Goal: Contribute content: Contribute content

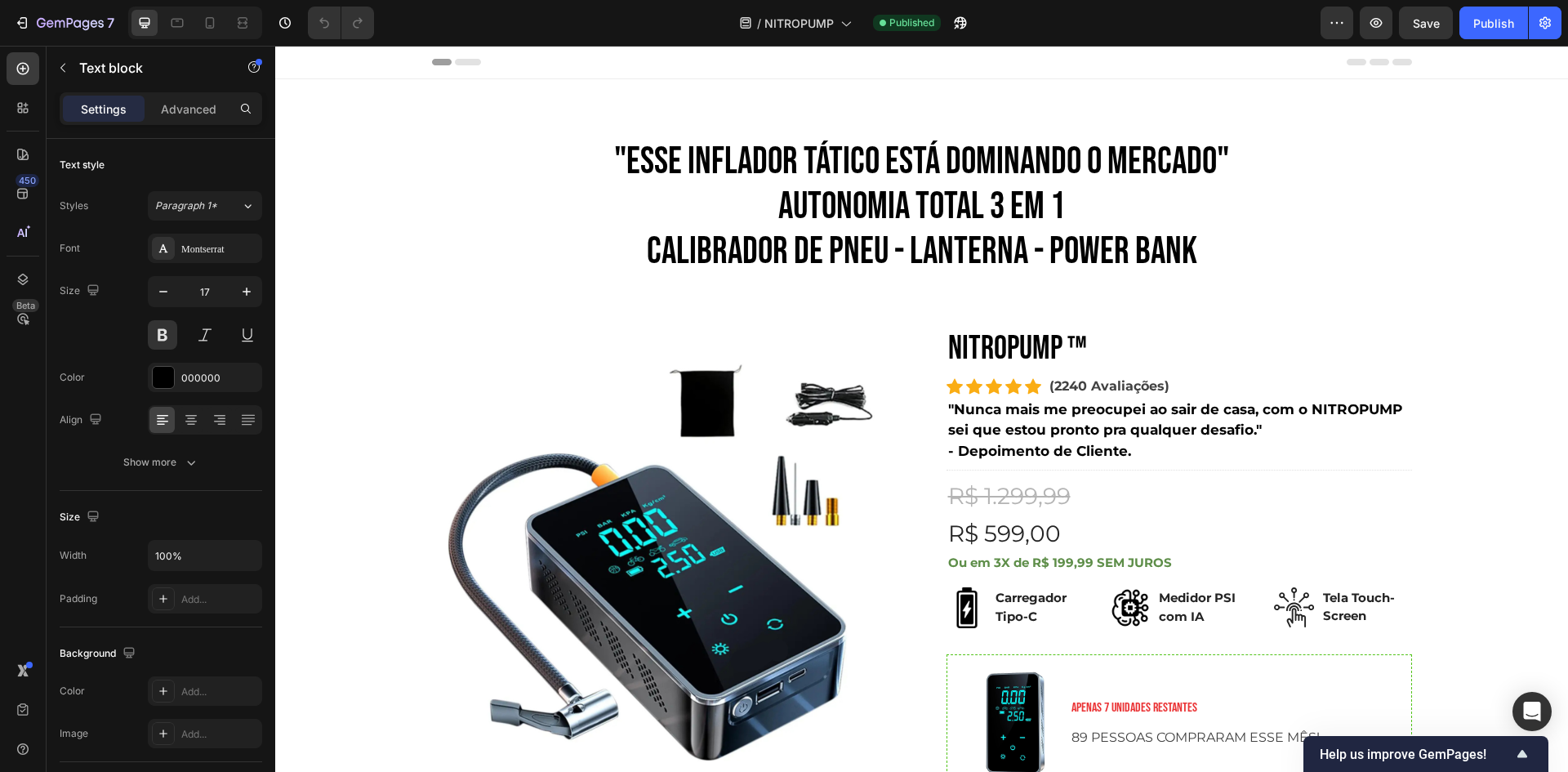
click at [1128, 429] on p ""Nunca mais me preocupei ao sair de casa, com o NITROPUMP sei que estou pronto …" at bounding box center [1180, 420] width 462 height 42
click at [1130, 458] on p "- Depoimento de Cliente." at bounding box center [1180, 452] width 462 height 21
click at [1480, 30] on div "Publish" at bounding box center [1494, 23] width 41 height 17
click at [1382, 23] on icon "button" at bounding box center [1377, 23] width 12 height 10
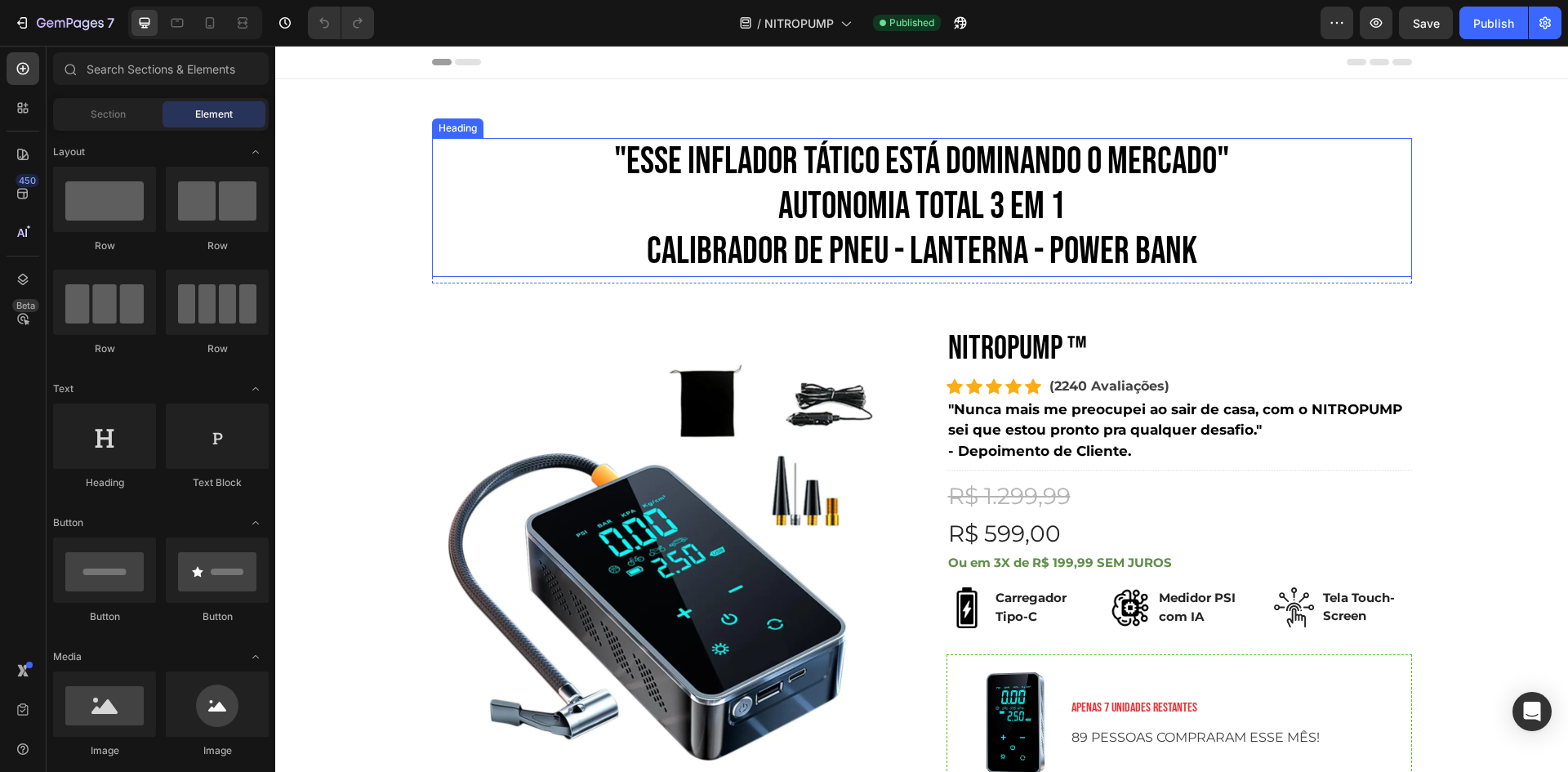
scroll to position [327, 0]
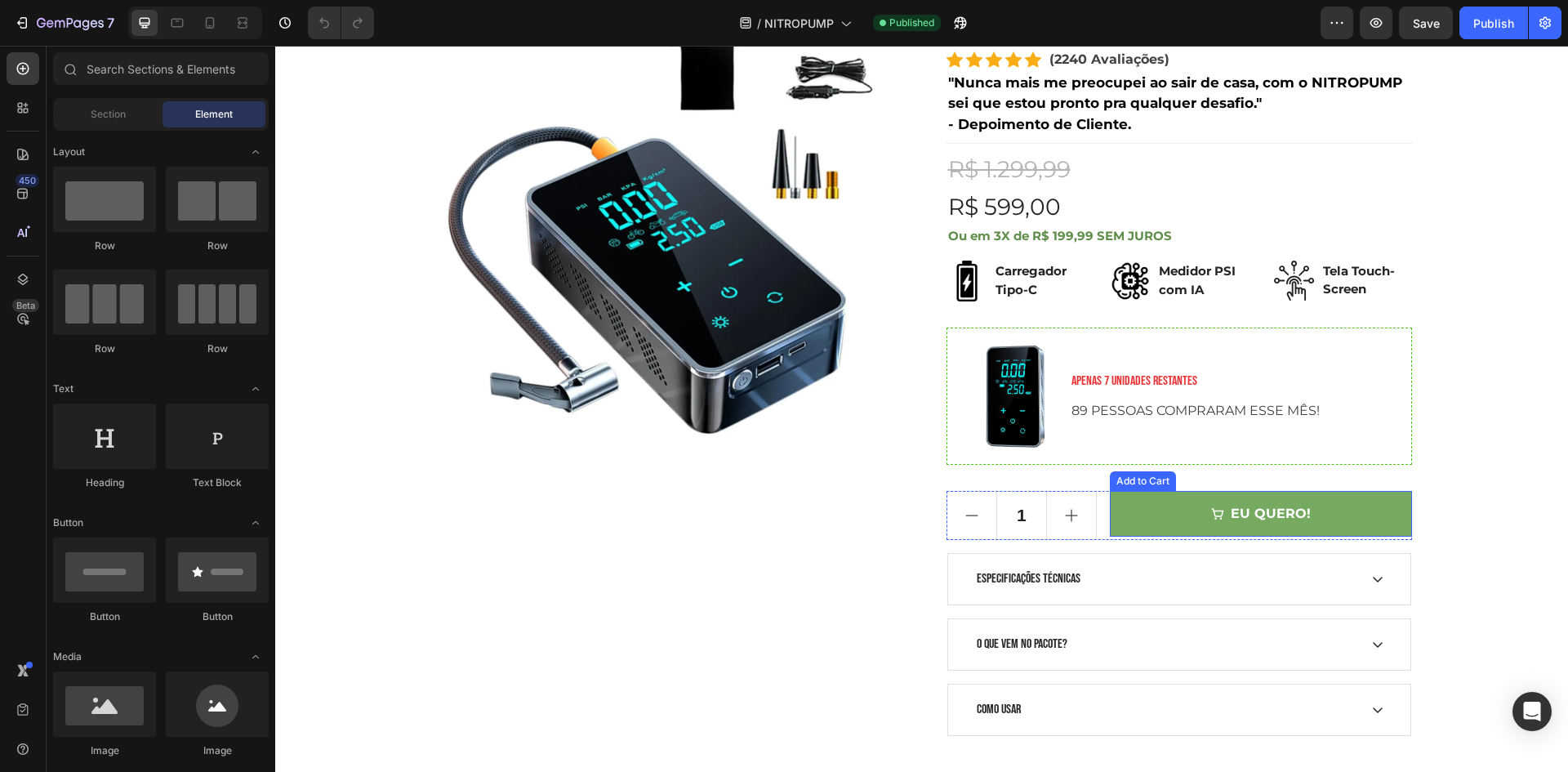
click at [1150, 509] on button "EU QUERO!" at bounding box center [1260, 513] width 301 height 45
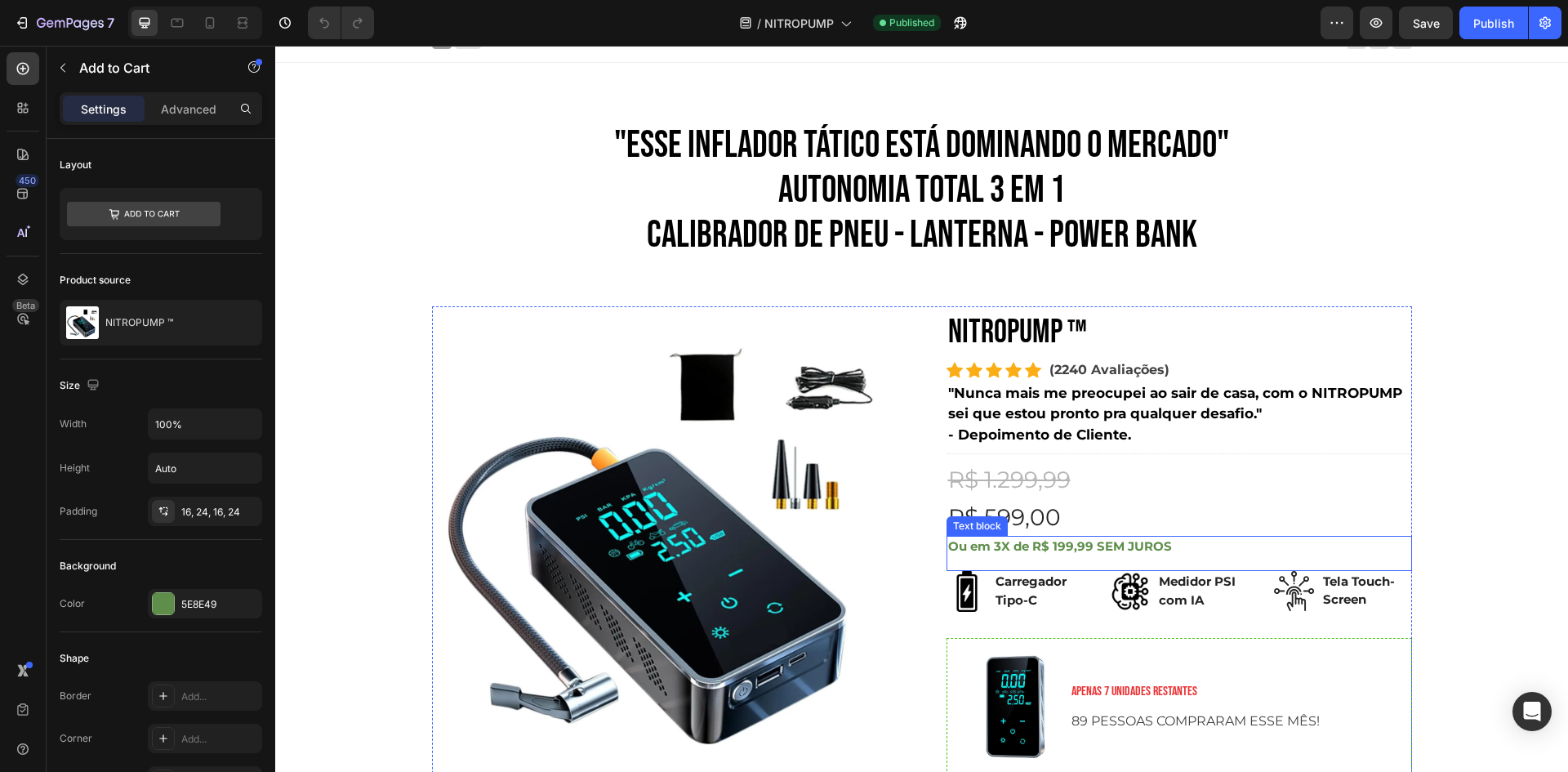
scroll to position [0, 0]
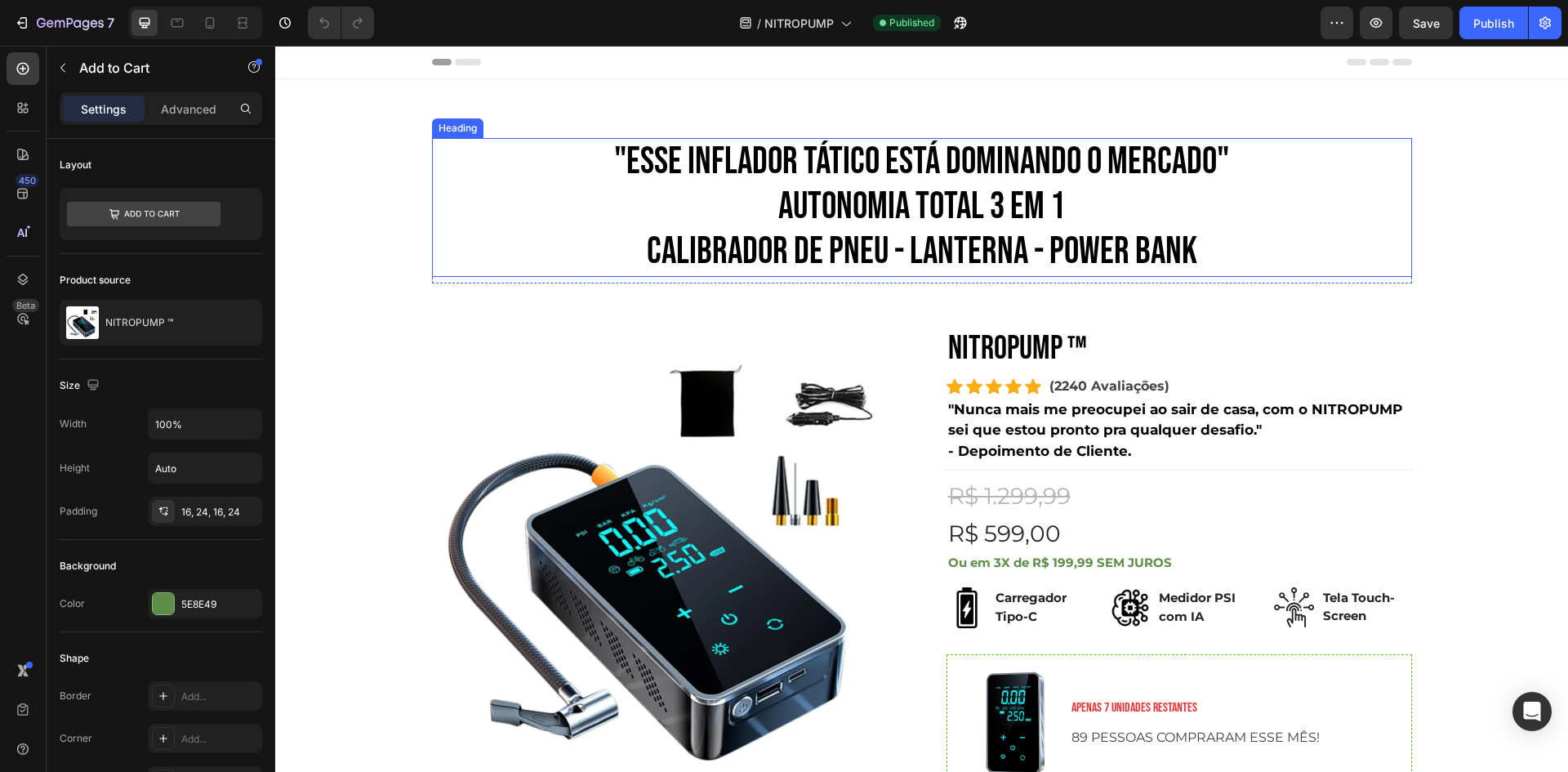
click at [771, 181] on h2 ""ESSE INFLADOR TÁTICO ESTÁ DOMINANDO O MERCADO" AUTONOMIA TOTAL 3 em 1 CALIBRAD…" at bounding box center [922, 207] width 980 height 139
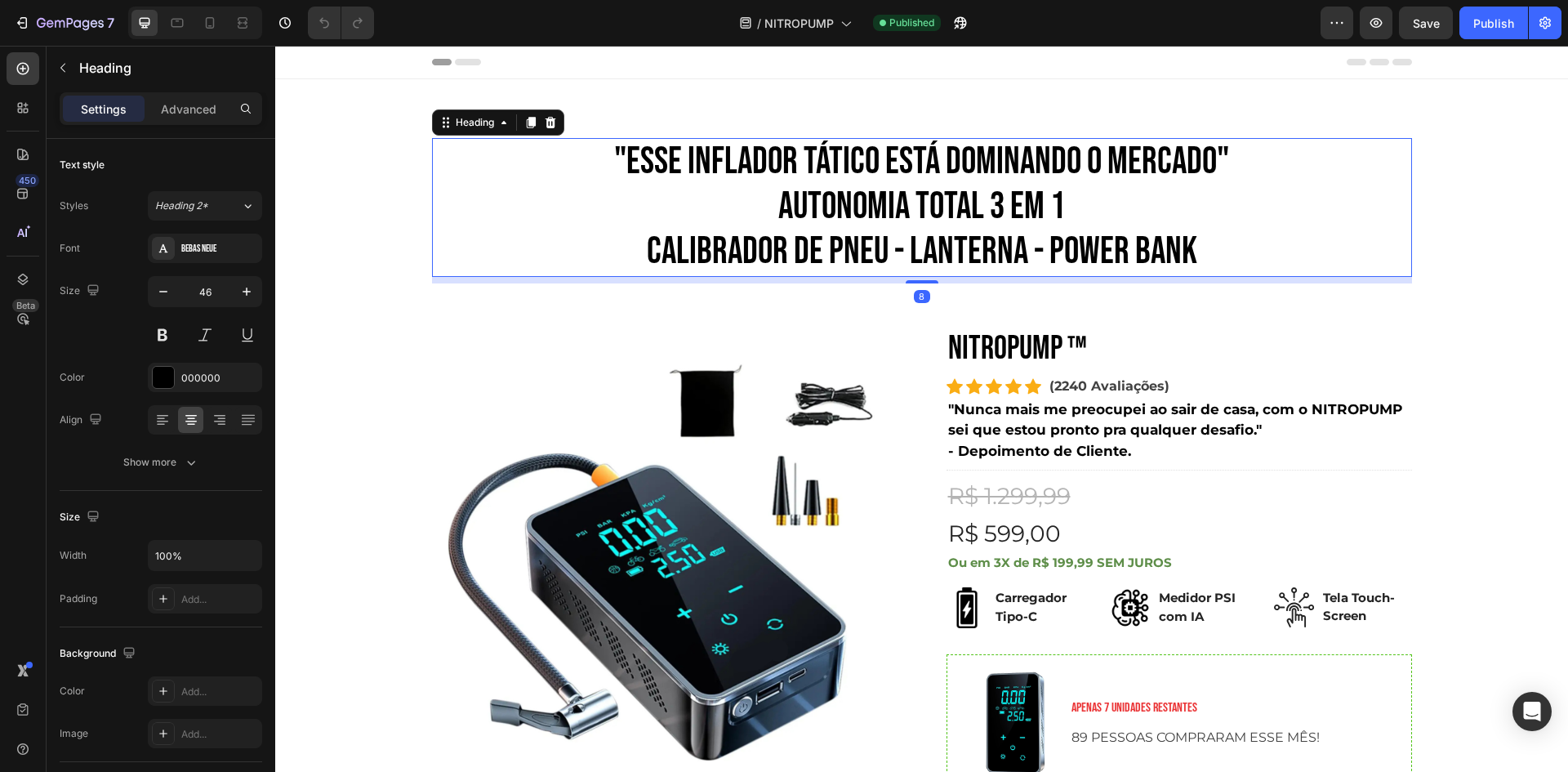
click at [884, 160] on h2 ""ESSE INFLADOR TÁTICO ESTÁ DOMINANDO O MERCADO" AUTONOMIA TOTAL 3 em 1 CALIBRAD…" at bounding box center [922, 207] width 980 height 139
click at [1269, 160] on p ""ESSE INFLADOR TÁTICO ESTÁ DOMINANDO O MERCADO" AUTONOMIA TOTAL 3 em 1 CALIBRAD…" at bounding box center [922, 207] width 977 height 135
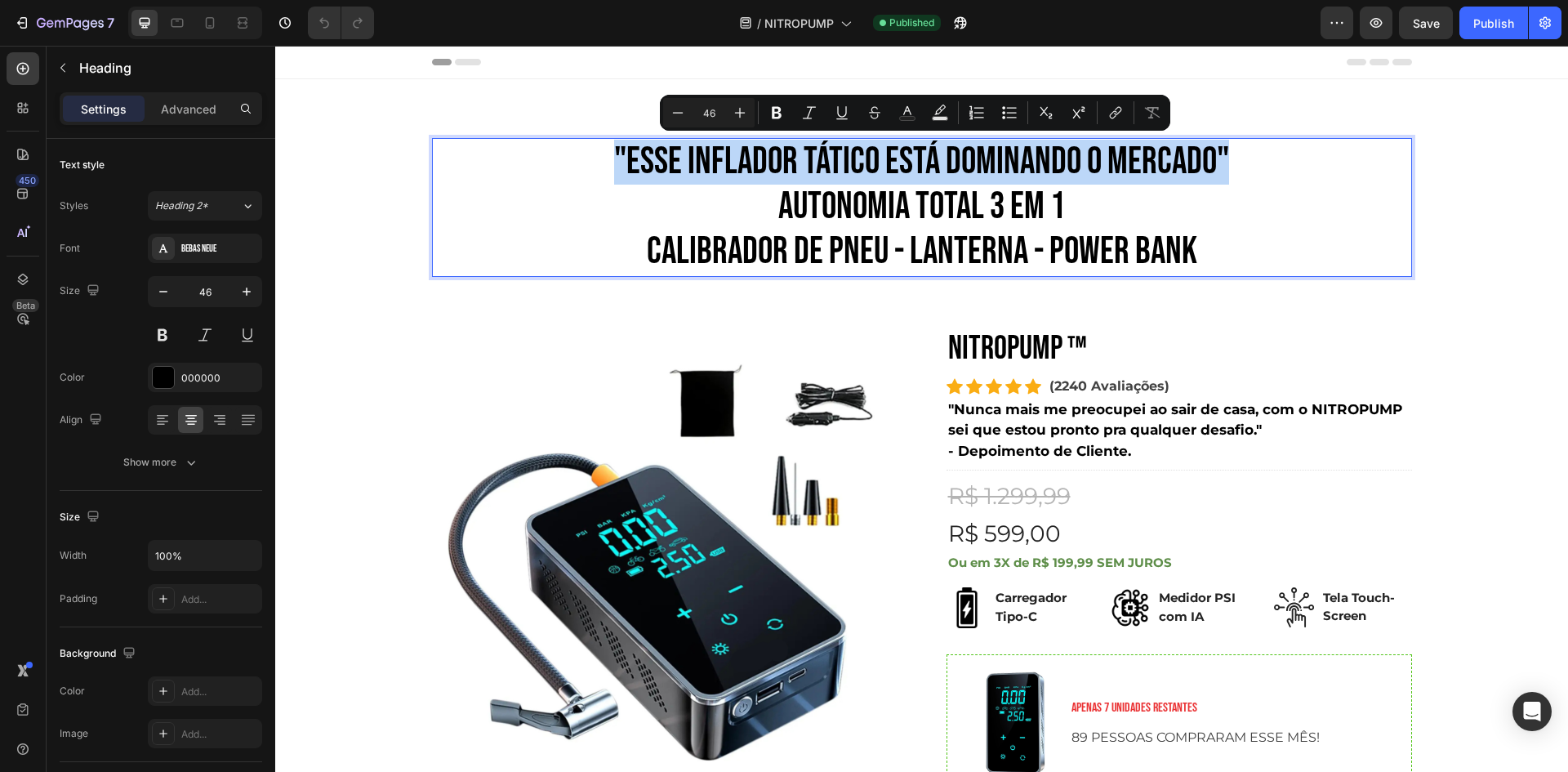
drag, startPoint x: 1254, startPoint y: 158, endPoint x: 598, endPoint y: 158, distance: 656.0
click at [598, 158] on p ""ESSE INFLADOR TÁTICO ESTÁ DOMINANDO O MERCADO" AUTONOMIA TOTAL 3 em 1 CALIBRAD…" at bounding box center [922, 207] width 977 height 135
drag, startPoint x: 1180, startPoint y: 169, endPoint x: 1196, endPoint y: 166, distance: 16.3
click at [1180, 168] on p ""ESSE INFLADOR TÁTICO ESTÁ DOMINANDO O MERCADO" AUTONOMIA TOTAL 3 em 1 CALIBRAD…" at bounding box center [922, 207] width 977 height 135
click at [1212, 160] on p ""ESSE INFLADOR TÁTICO ESTÁ DOMINANDO O MERCADO" AUTONOMIA TOTAL 3 em 1 CALIBRAD…" at bounding box center [922, 207] width 977 height 135
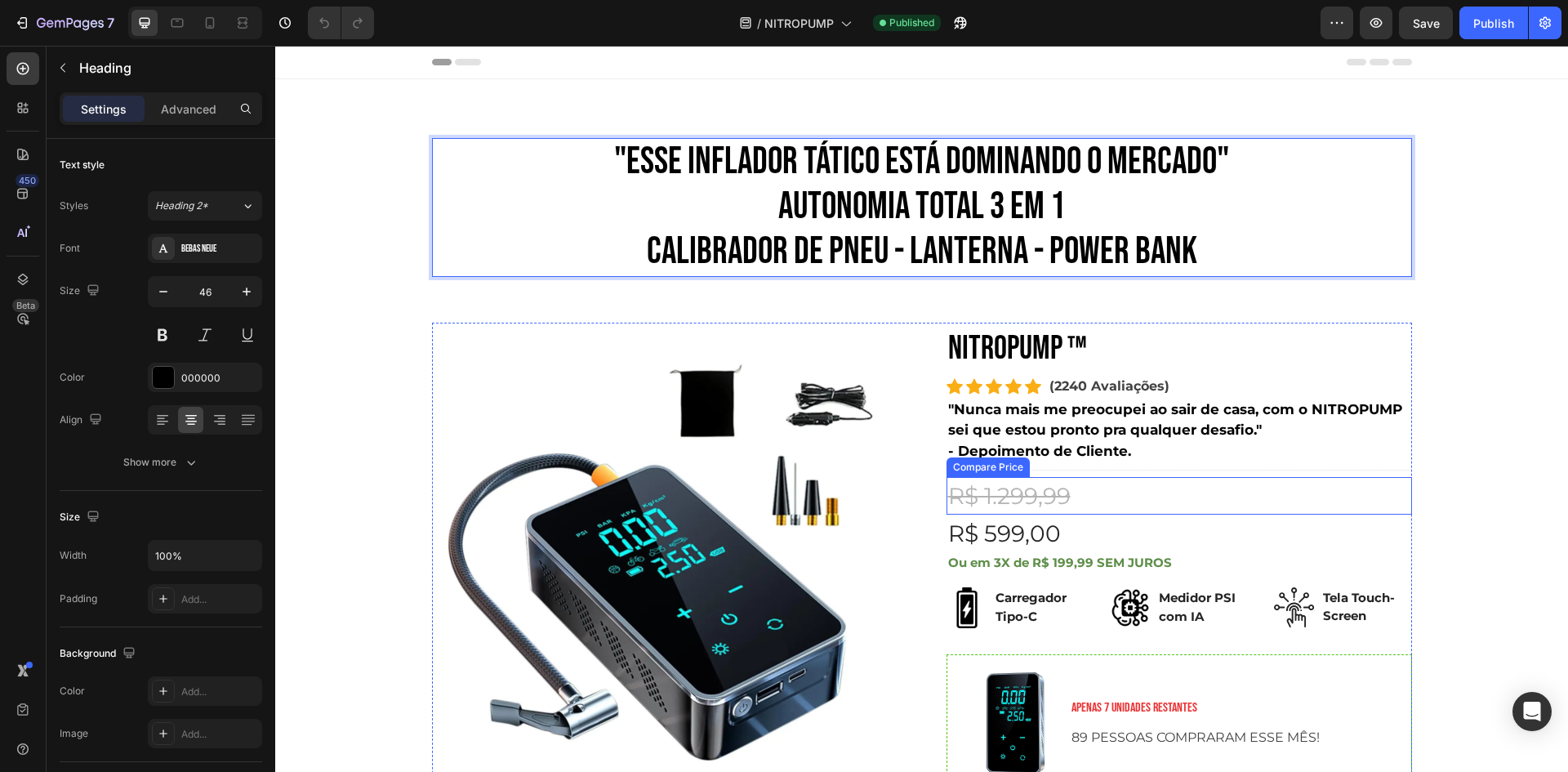
click at [1062, 436] on p ""Nunca mais me preocupei ao sair de casa, com o NITROPUMP sei que estou pronto …" at bounding box center [1180, 420] width 462 height 42
click at [1063, 436] on p ""Nunca mais me preocupei ao sair de casa, com o NITROPUMP sei que estou pronto …" at bounding box center [1180, 420] width 462 height 42
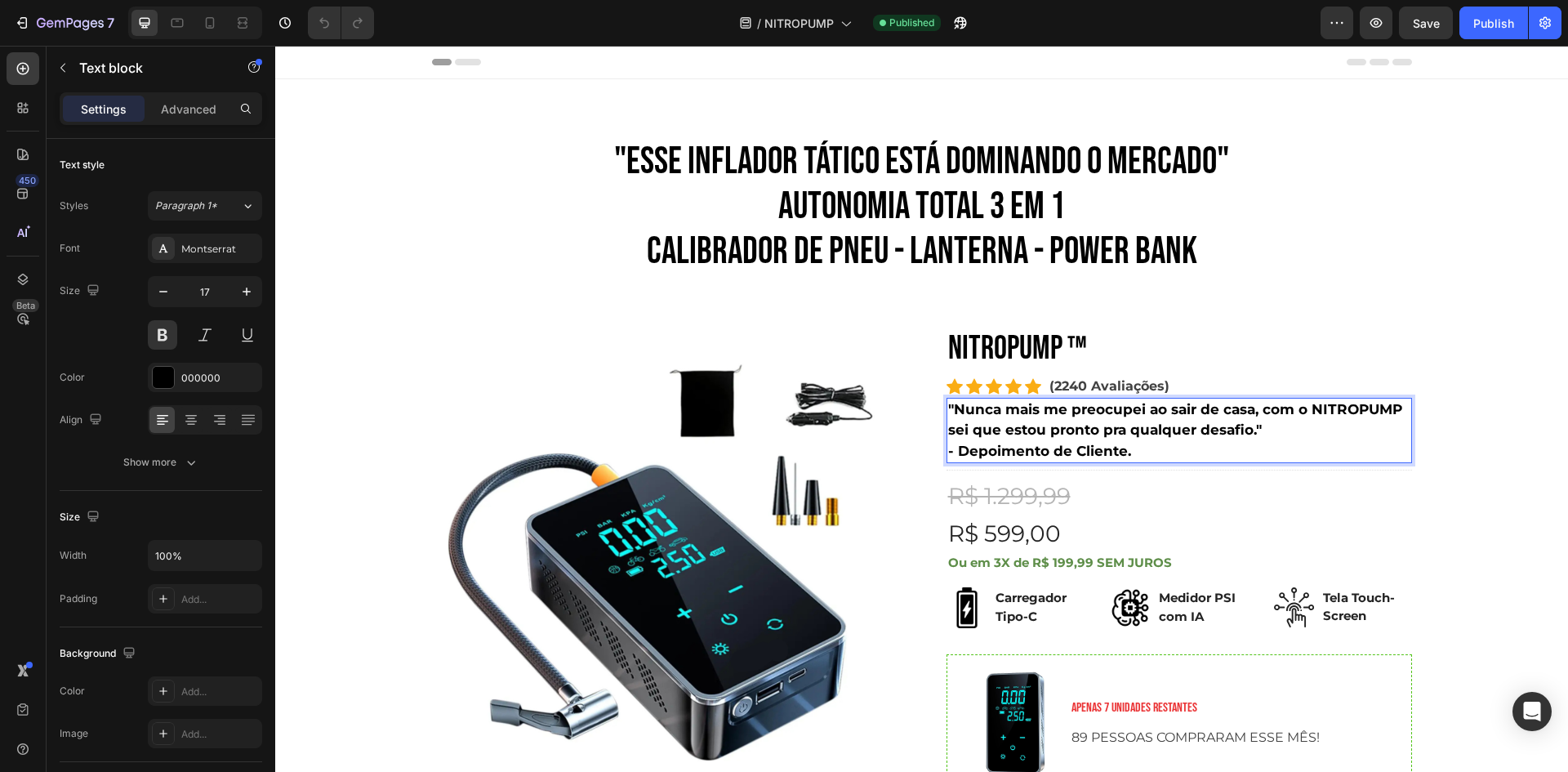
click at [1191, 426] on p ""Nunca mais me preocupei ao sair de casa, com o NITROPUMP sei que estou pronto …" at bounding box center [1180, 420] width 462 height 42
click at [955, 409] on p ""Nunca mais me preocupei ao sair de casa, com o NITROPUMP sei que estou pronto …" at bounding box center [1180, 420] width 462 height 42
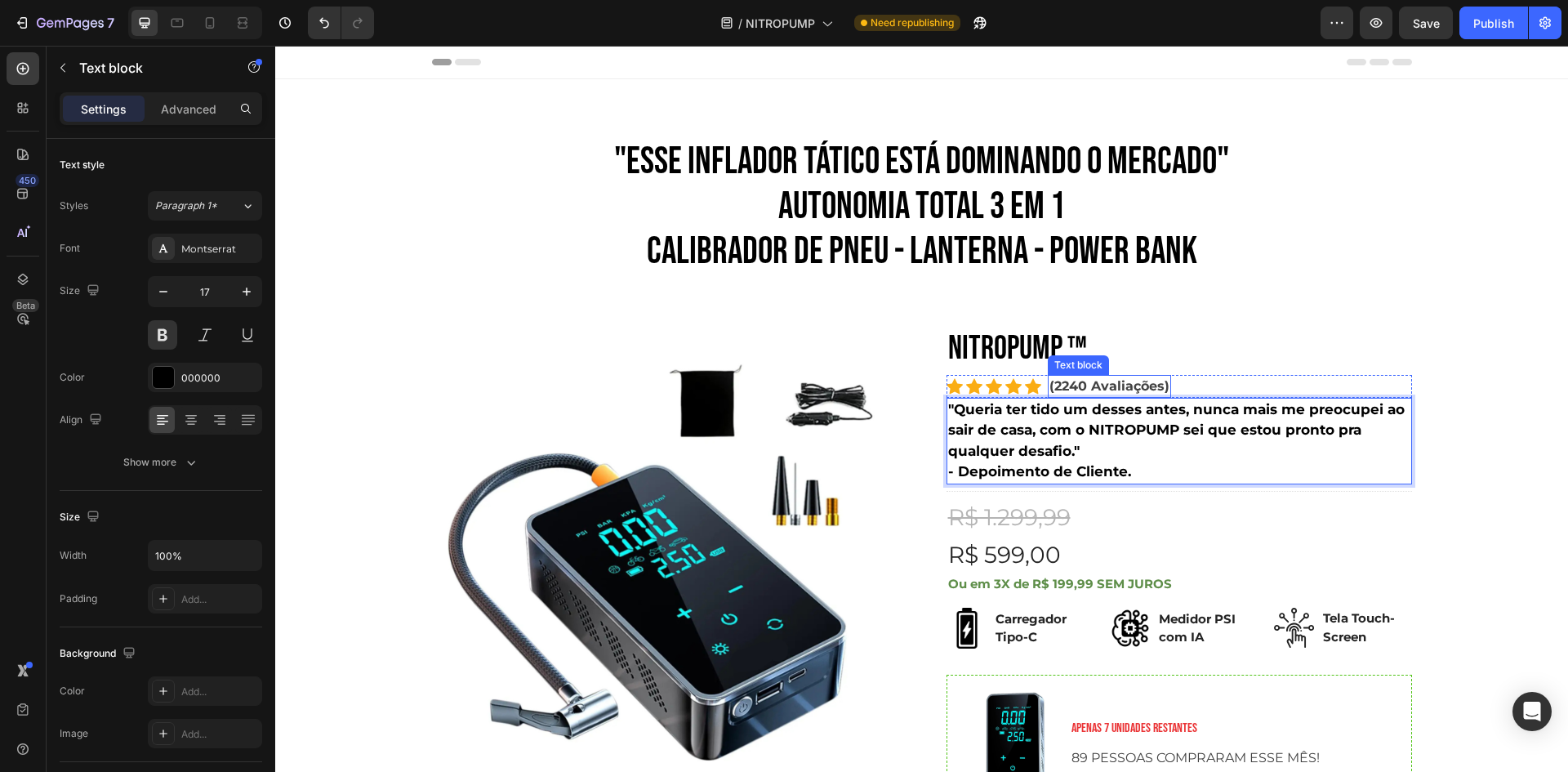
click at [1051, 338] on h2 "NITROPUMP ™" at bounding box center [1180, 348] width 465 height 52
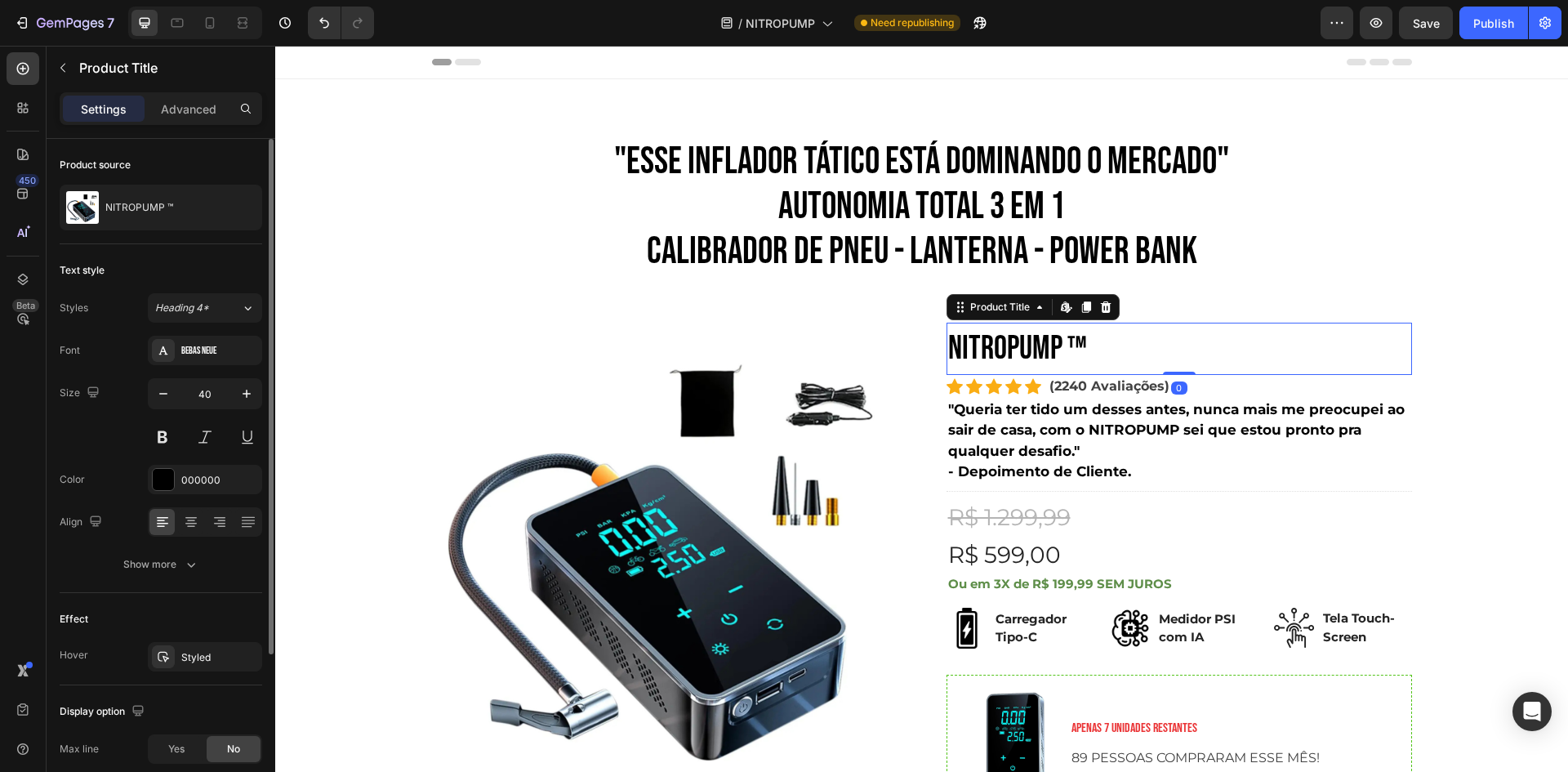
click at [243, 290] on div "Text style Styles Heading 4* Font Bebas Neue Size 40 Color 000000 Align Show mo…" at bounding box center [161, 418] width 203 height 349
click at [240, 298] on button "Heading 4*" at bounding box center [205, 308] width 115 height 30
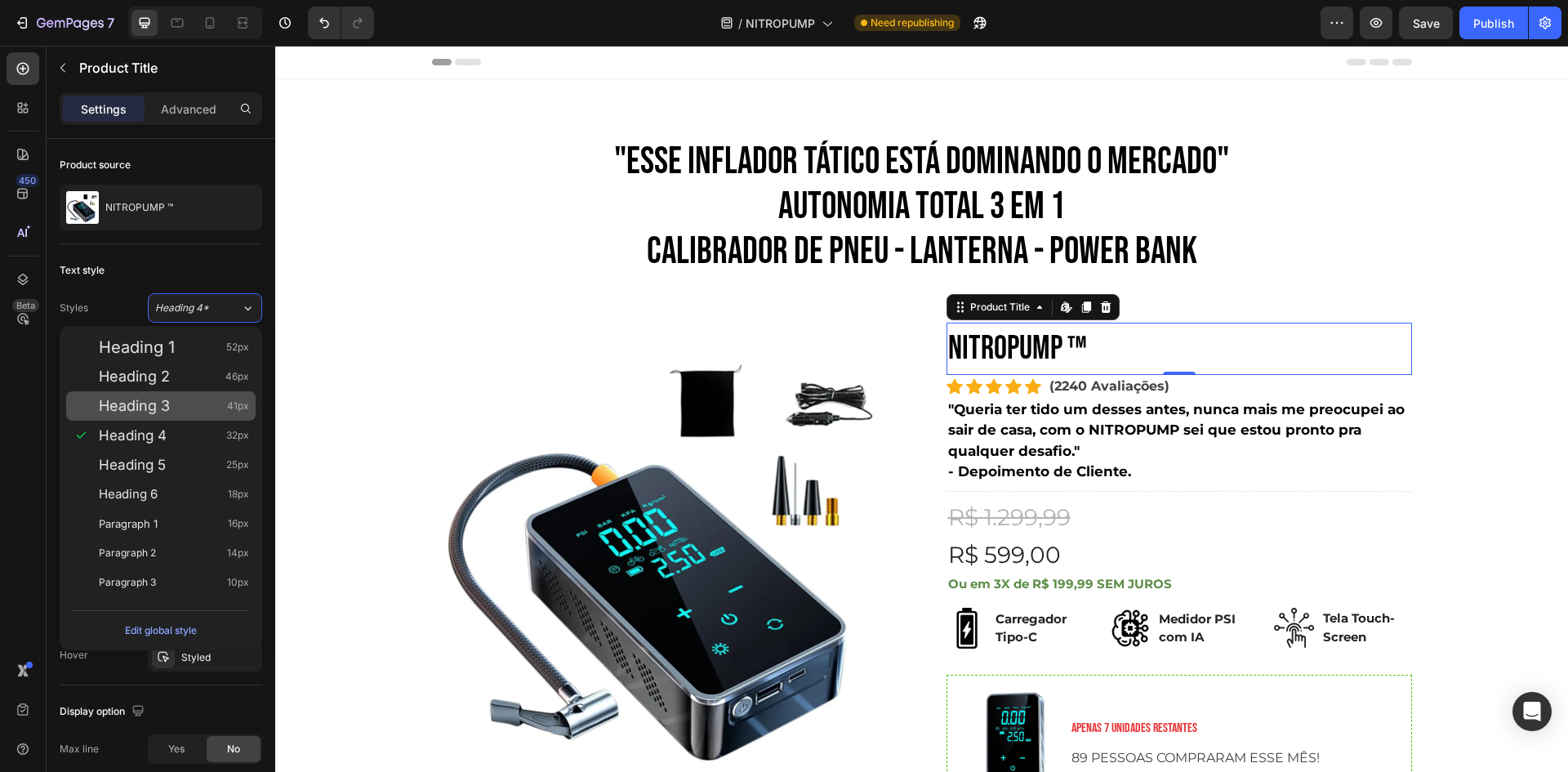
click at [192, 413] on div "Heading 3 41px" at bounding box center [174, 406] width 150 height 16
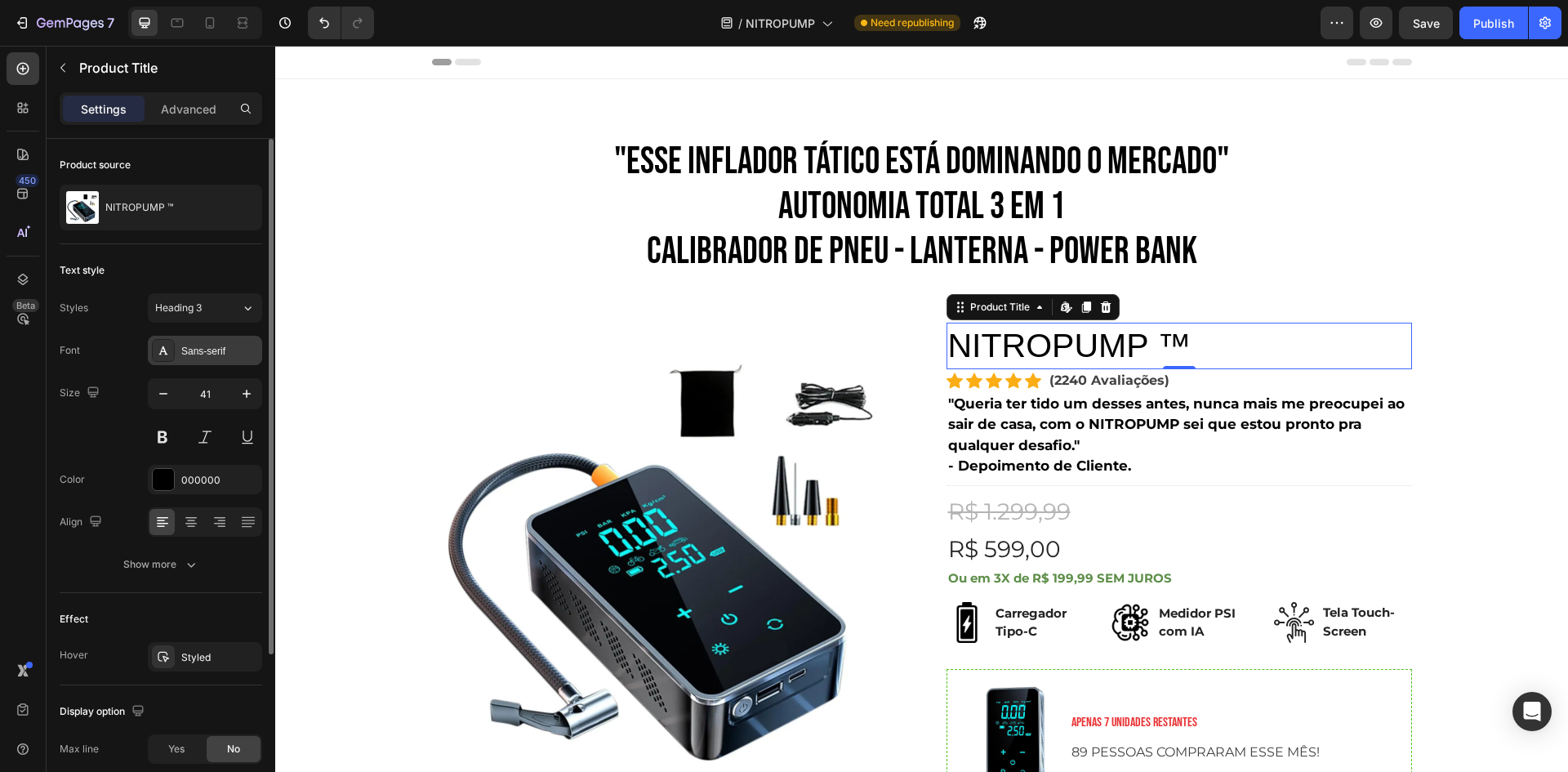
click at [228, 349] on div "Sans-serif" at bounding box center [219, 351] width 77 height 15
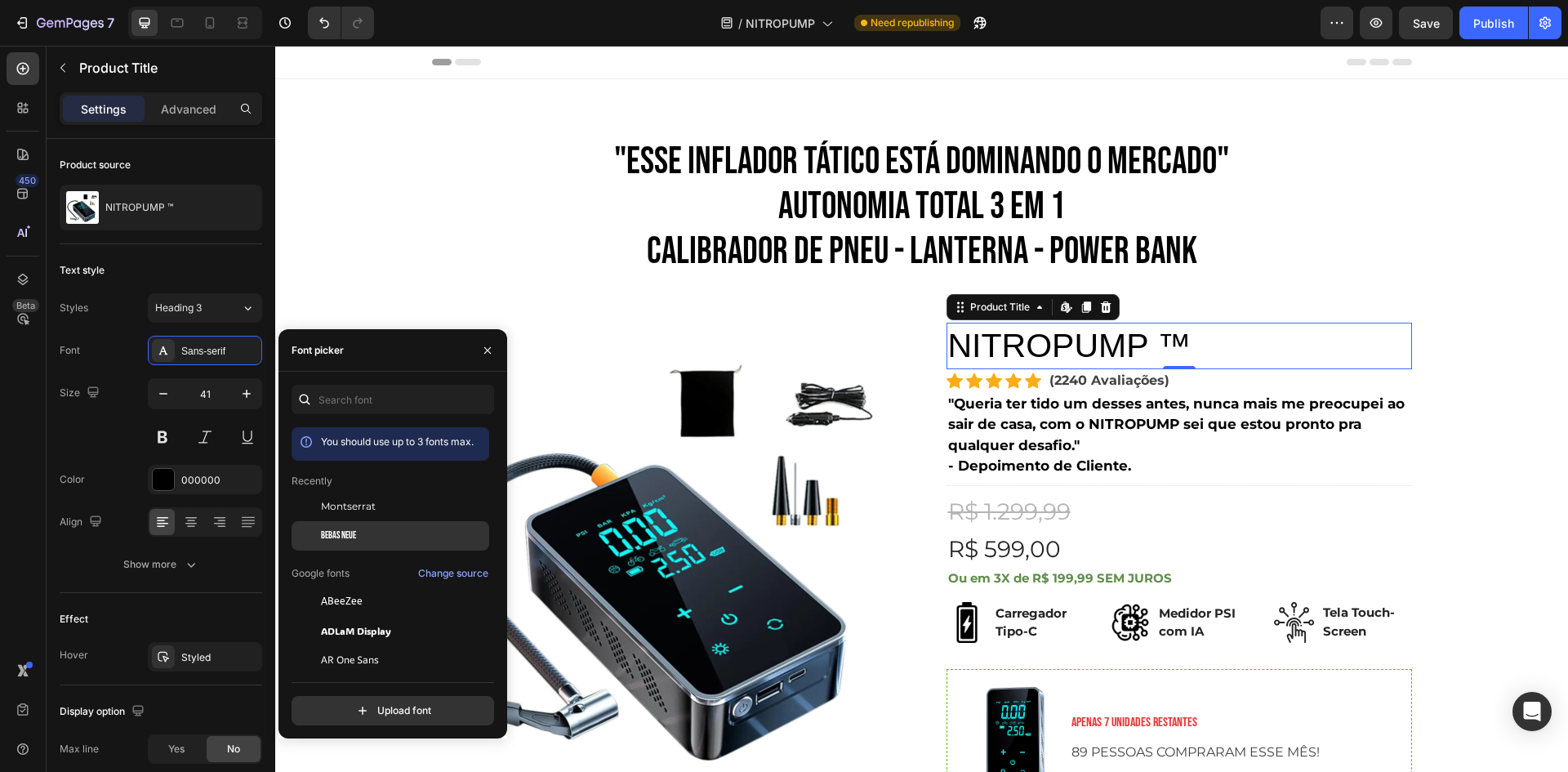
click at [362, 527] on div "Bebas Neue" at bounding box center [391, 536] width 198 height 30
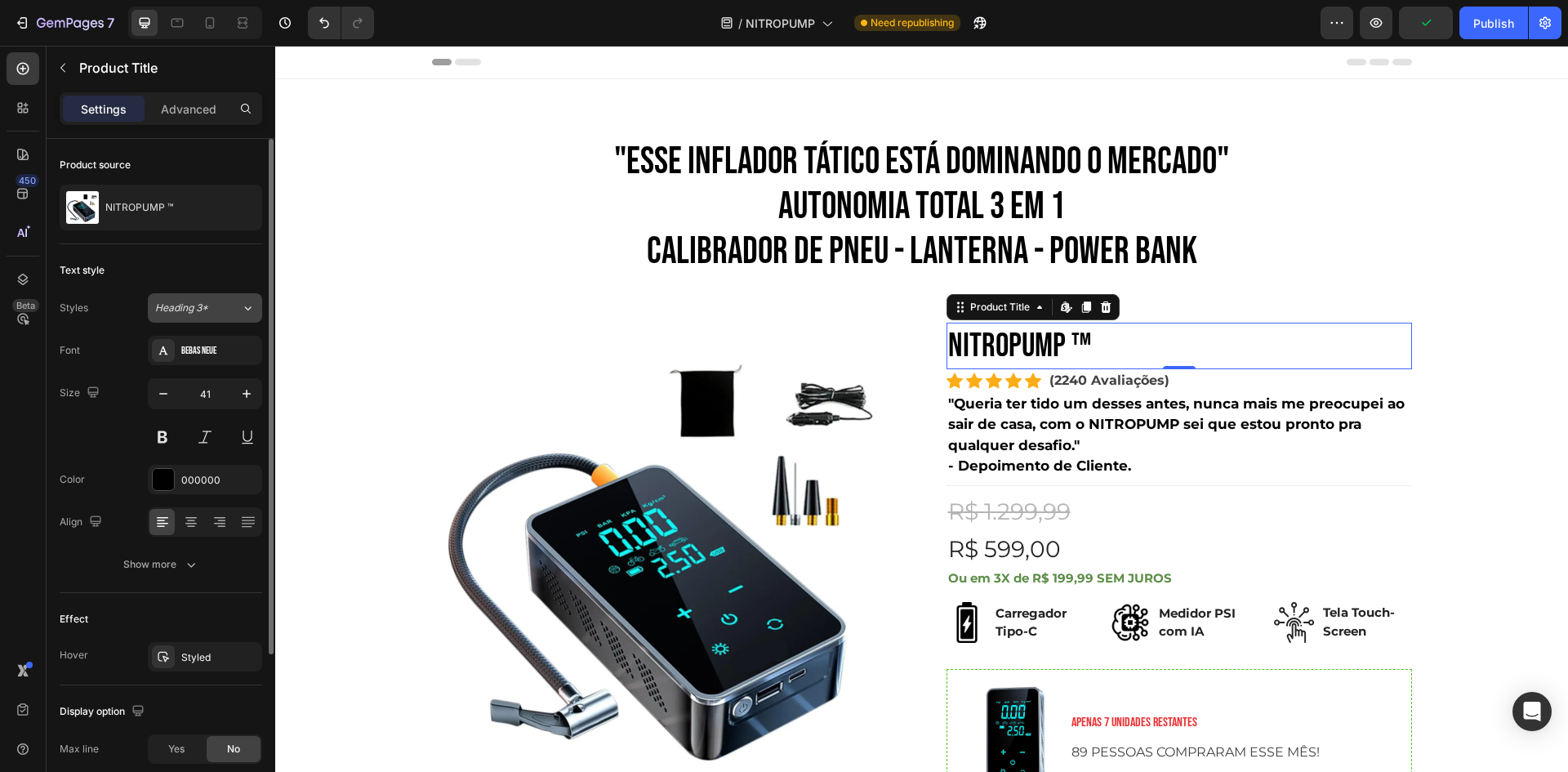
click at [204, 306] on span "Heading 3*" at bounding box center [181, 308] width 53 height 15
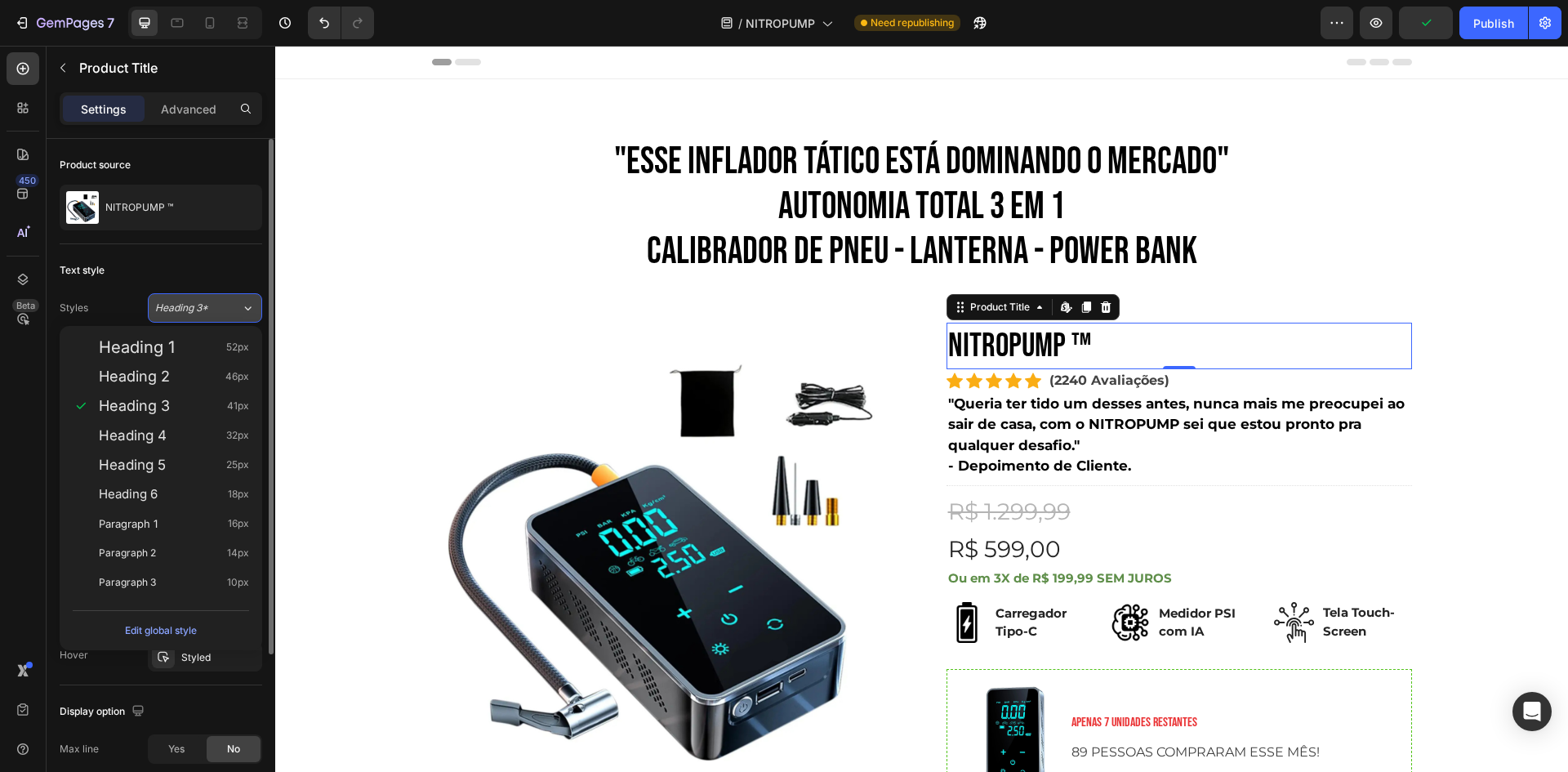
click at [204, 306] on span "Heading 3*" at bounding box center [181, 308] width 53 height 15
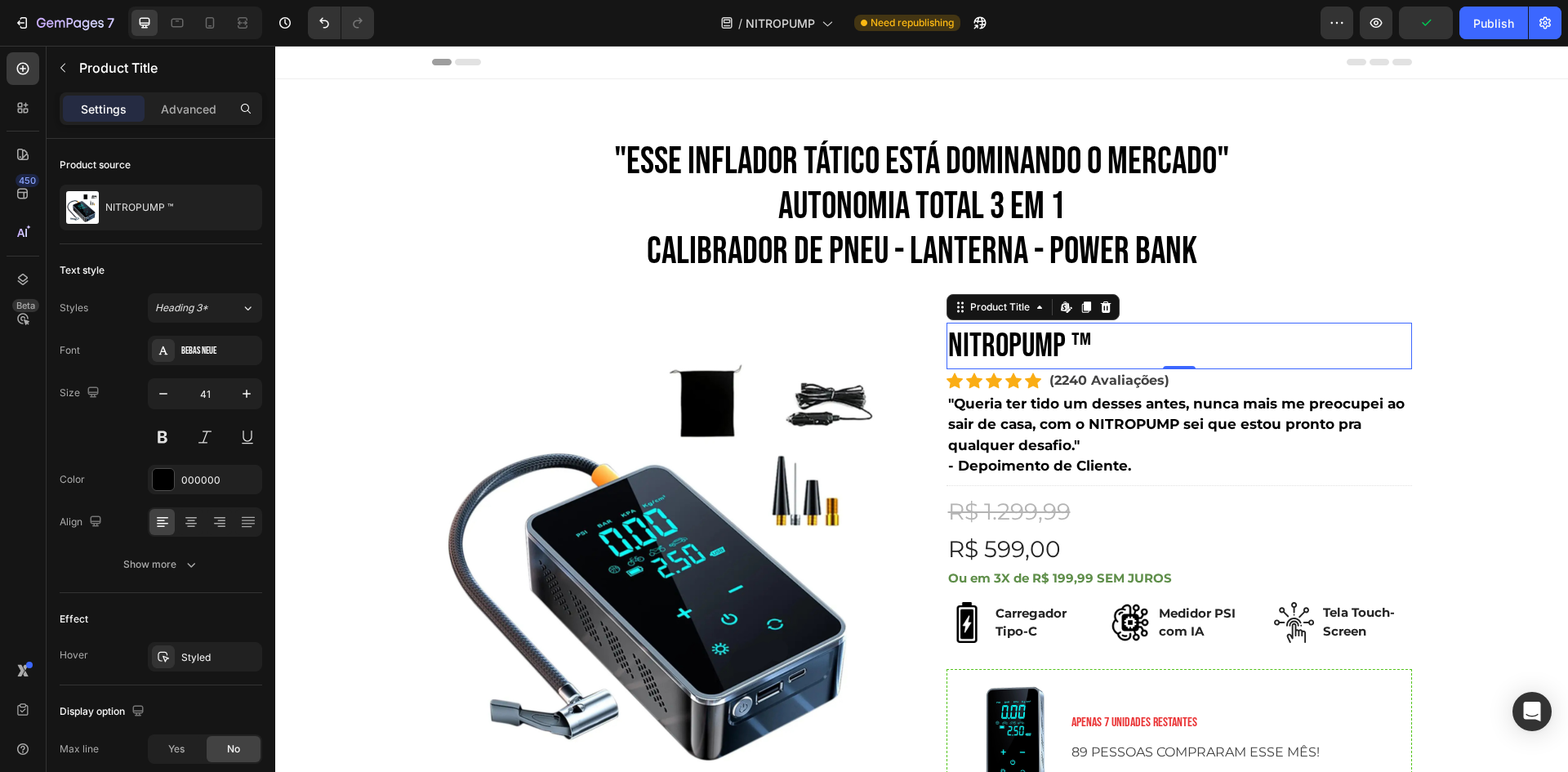
drag, startPoint x: 192, startPoint y: 311, endPoint x: 192, endPoint y: 327, distance: 16.0
click at [195, 318] on button "Heading 3*" at bounding box center [205, 308] width 115 height 30
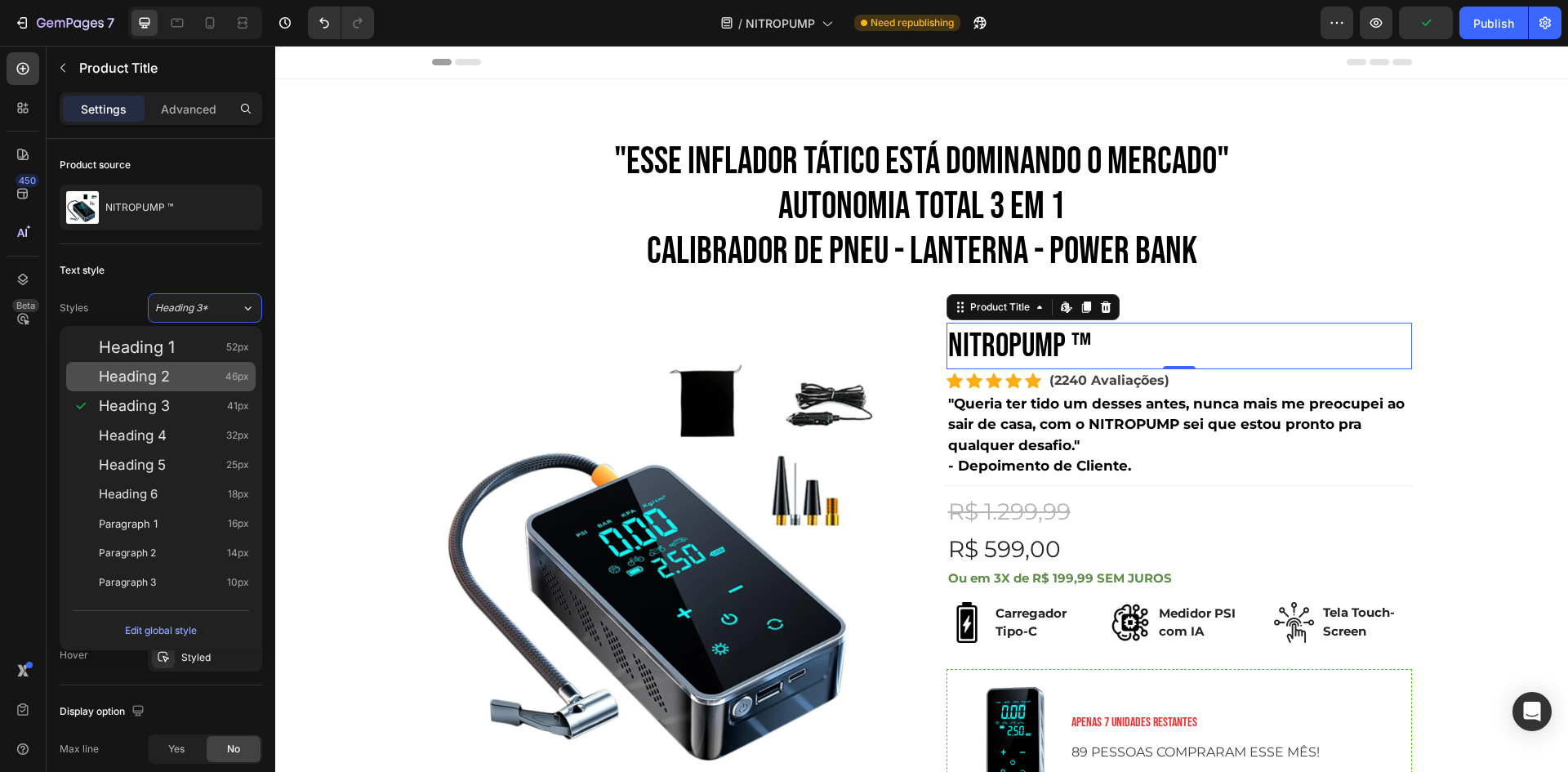
click at [187, 352] on div "Heading 1 52px" at bounding box center [174, 347] width 150 height 16
type input "52"
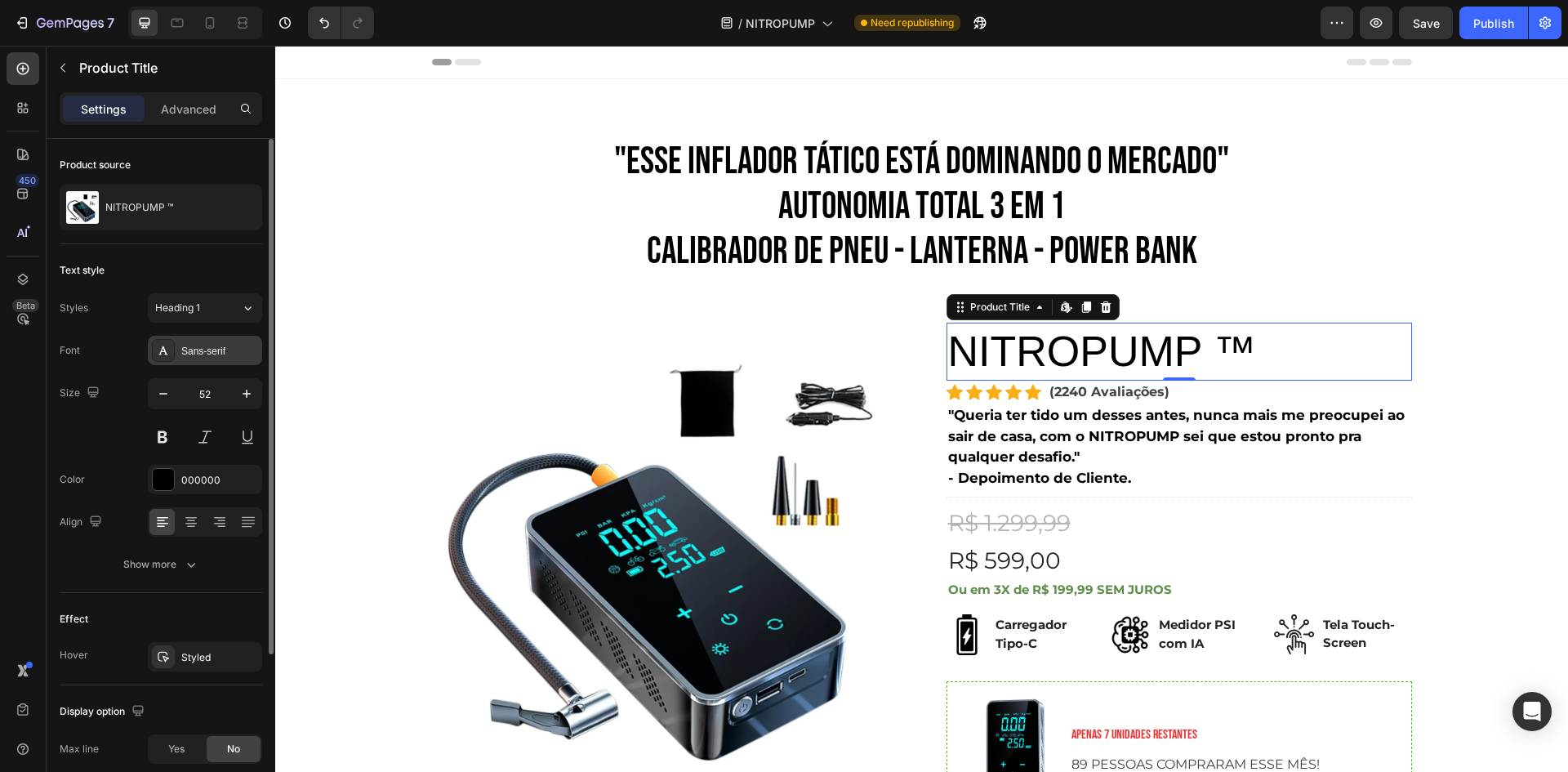
click at [190, 350] on div "Sans-serif" at bounding box center [219, 351] width 77 height 15
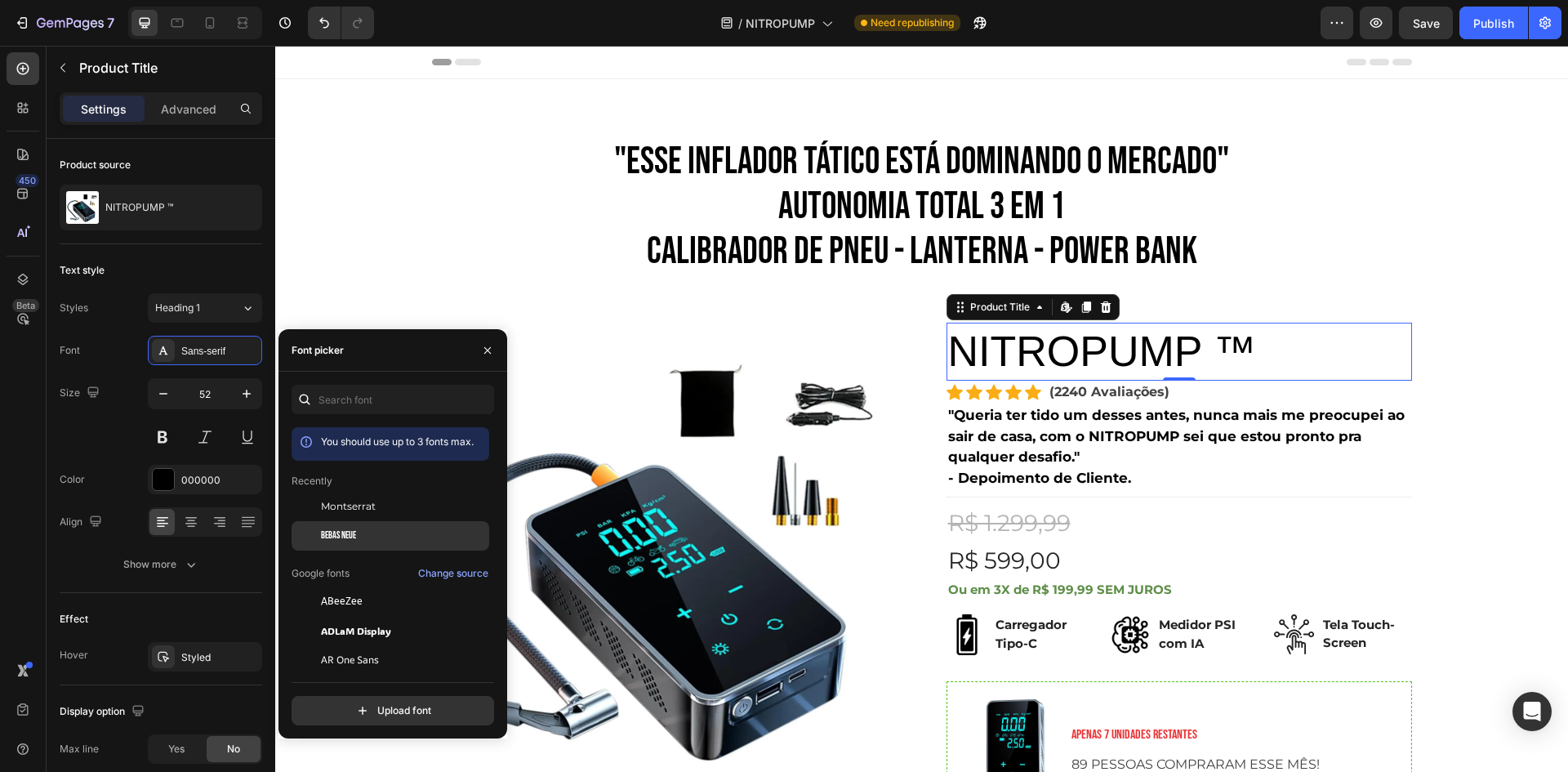
click at [382, 534] on div "Bebas Neue" at bounding box center [403, 536] width 165 height 15
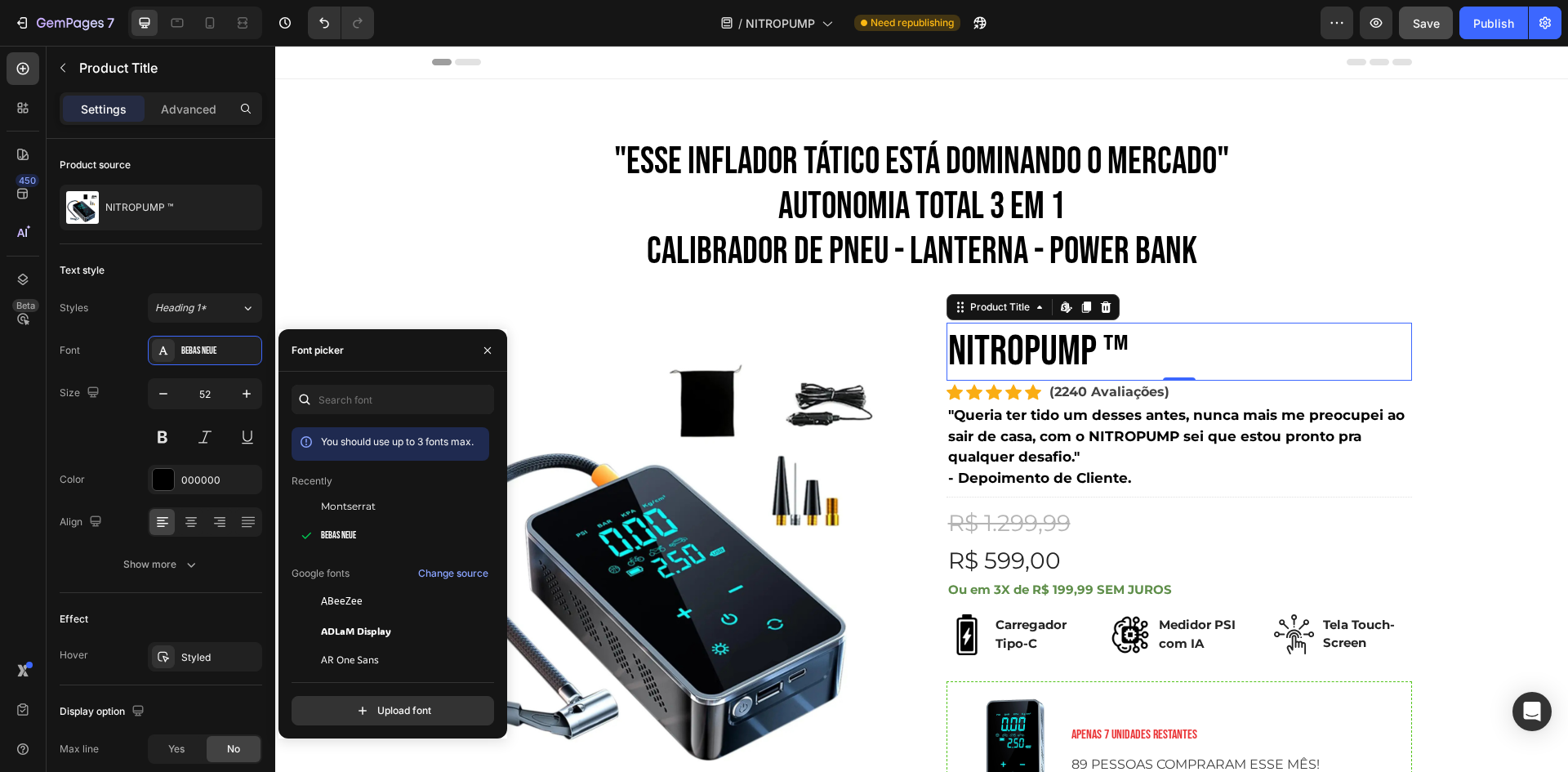
click at [1444, 27] on button "Save" at bounding box center [1425, 23] width 54 height 33
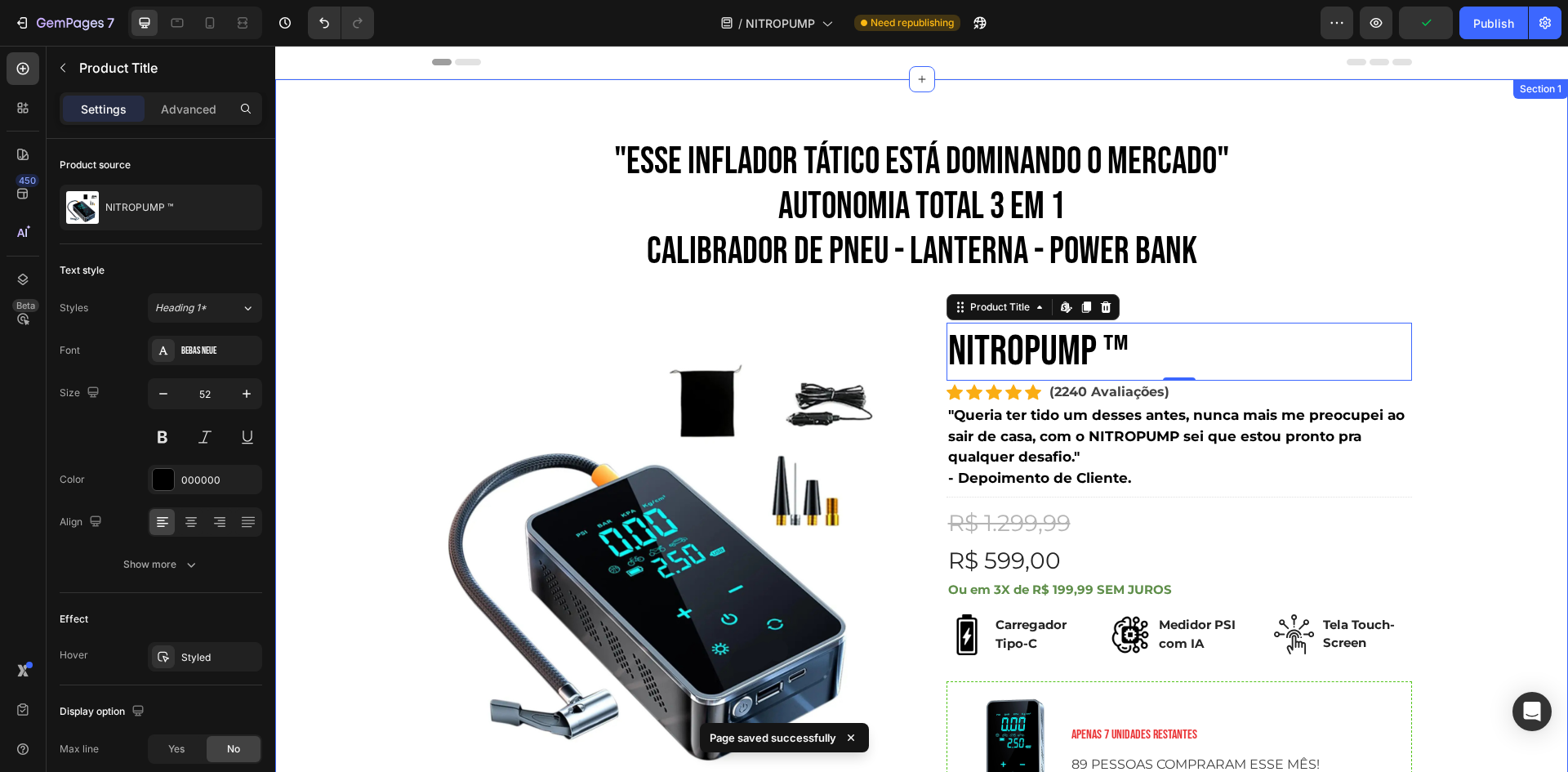
click at [1436, 351] on div ""ESSE INFLADOR TÁTICO ESTÁ DOMINANDO O MERCADO" AUTONOMIA TOTAL 3 em 1 CALIBRAD…" at bounding box center [922, 614] width 1269 height 952
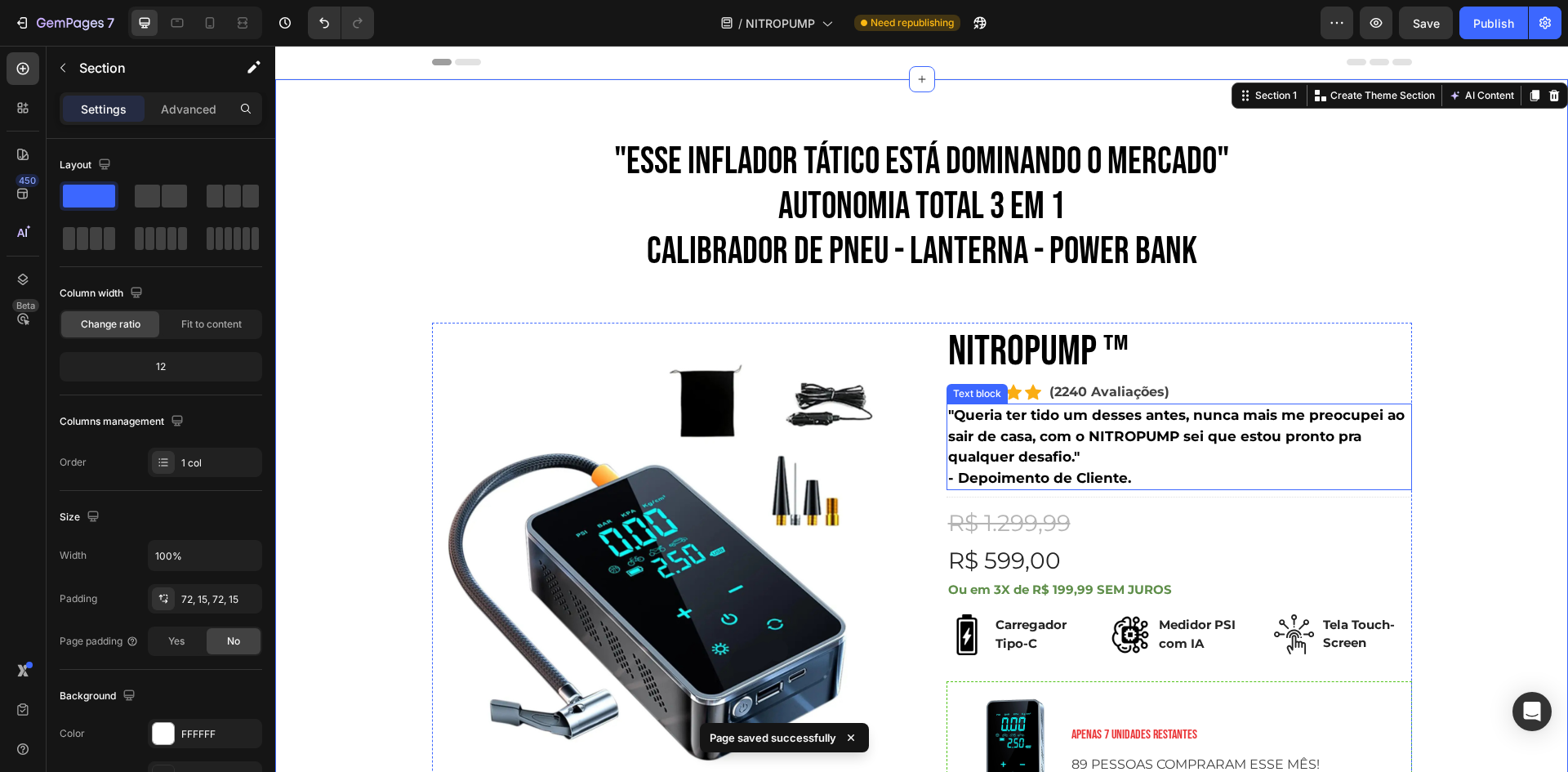
click at [1204, 427] on p ""Queria ter tido um desses antes, nunca mais me preocupei ao sair de casa, com …" at bounding box center [1180, 436] width 462 height 63
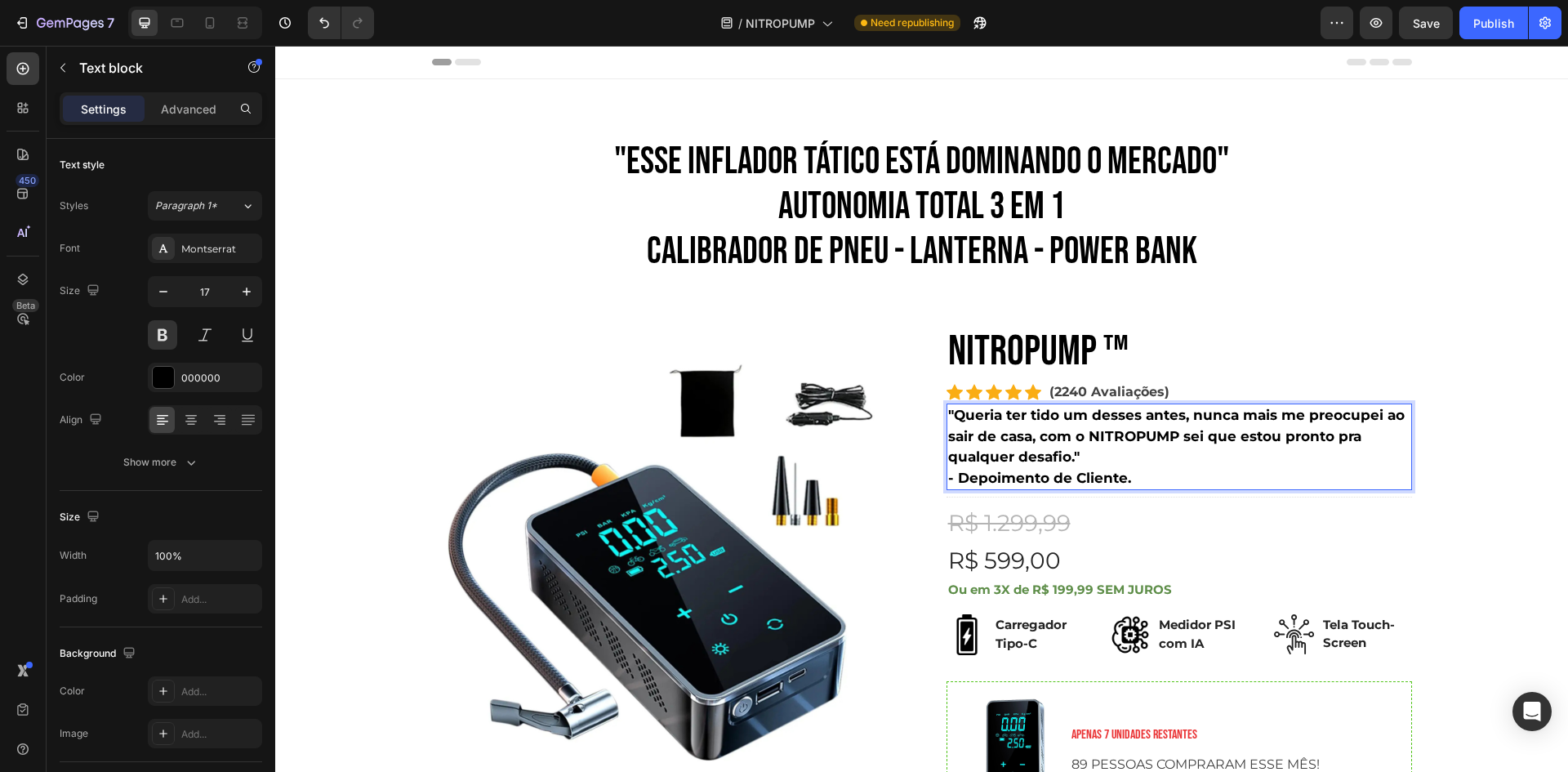
click at [1029, 417] on p ""Queria ter tido um desses antes, nunca mais me preocupei ao sair de casa, com …" at bounding box center [1180, 436] width 462 height 63
click at [1093, 460] on p ""Queria ter tido um desses antes, nunca mais me preocupei ao sair de casa, com …" at bounding box center [1180, 436] width 462 height 63
click at [1147, 479] on p "- Depoimento de Cliente." at bounding box center [1180, 478] width 462 height 21
click at [1169, 511] on div "R$ 1.299,99" at bounding box center [1180, 523] width 465 height 38
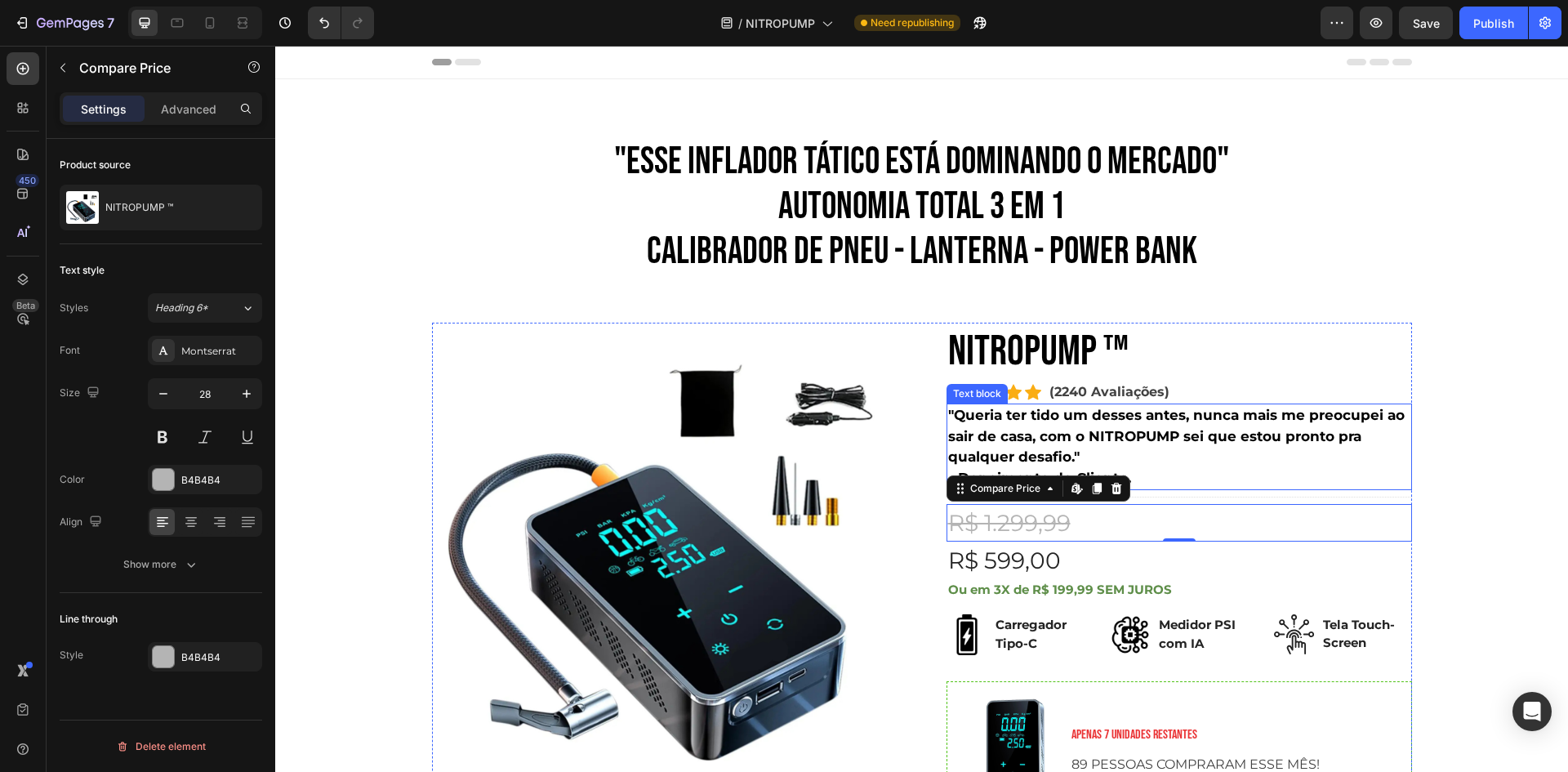
click at [1418, 484] on div ""ESSE INFLADOR TÁTICO ESTÁ DOMINANDO O MERCADO" AUTONOMIA TOTAL 3 em 1 CALIBRAD…" at bounding box center [922, 614] width 1269 height 952
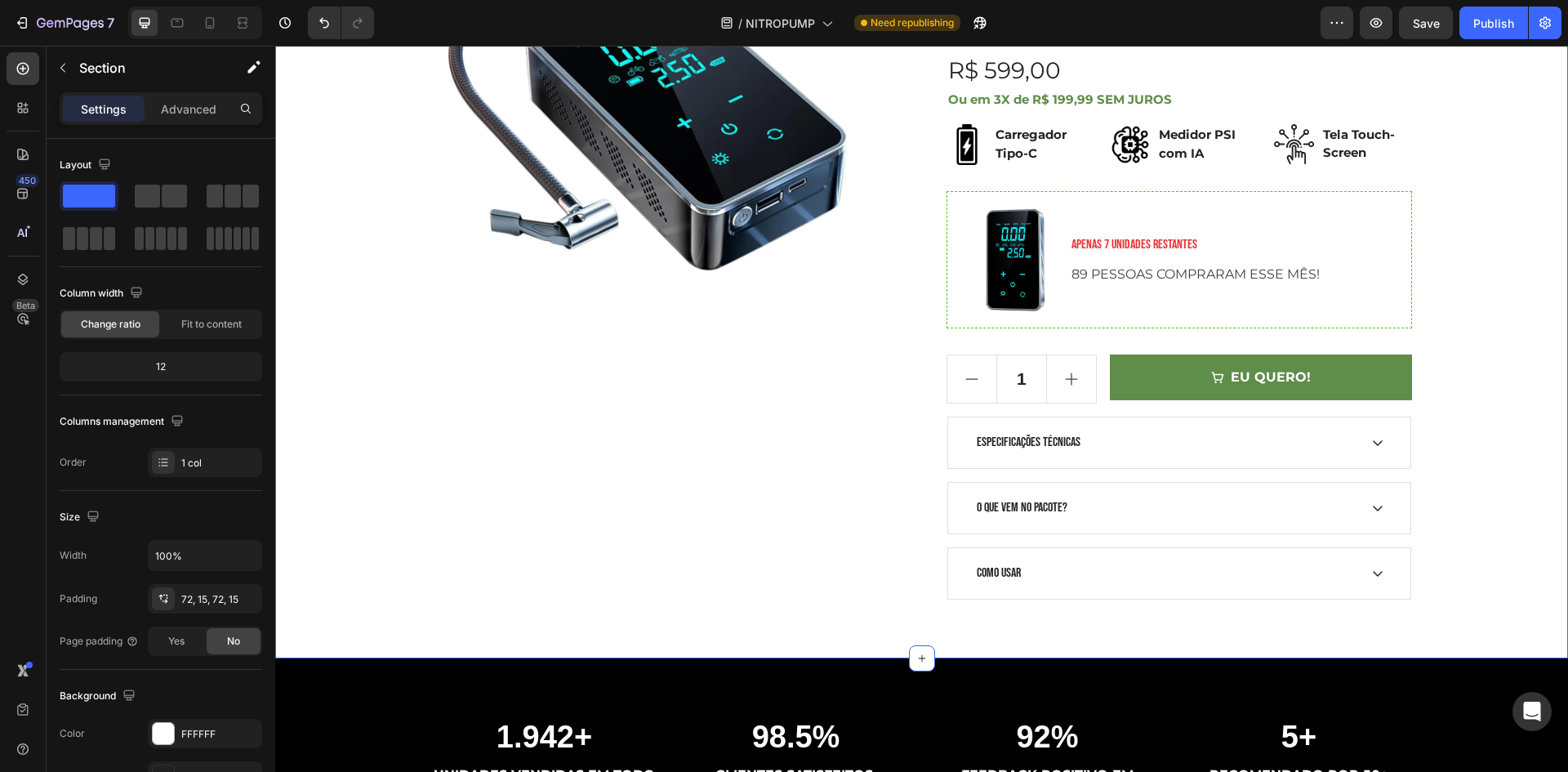
scroll to position [327, 0]
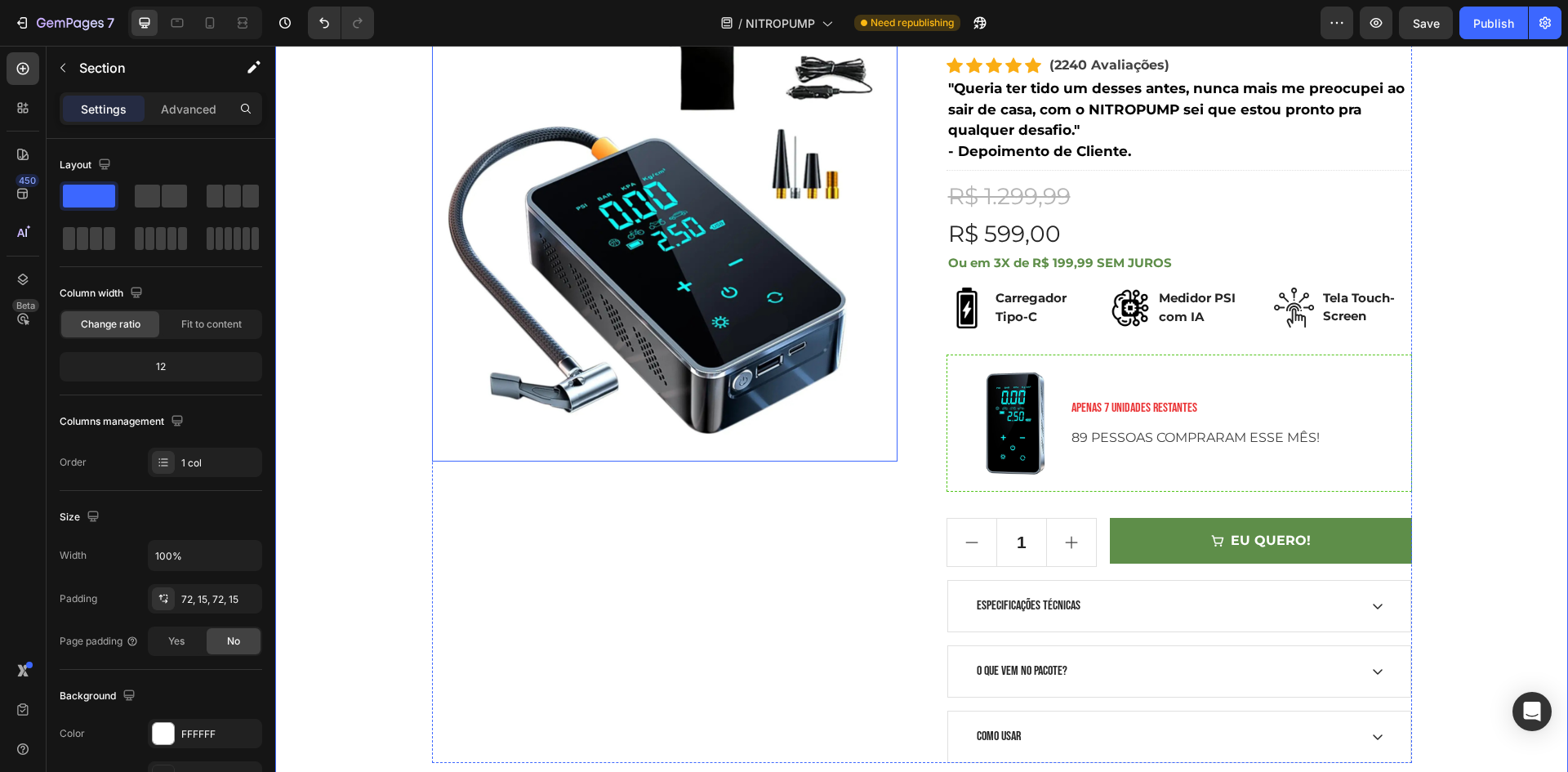
click at [687, 355] on img at bounding box center [665, 228] width 465 height 465
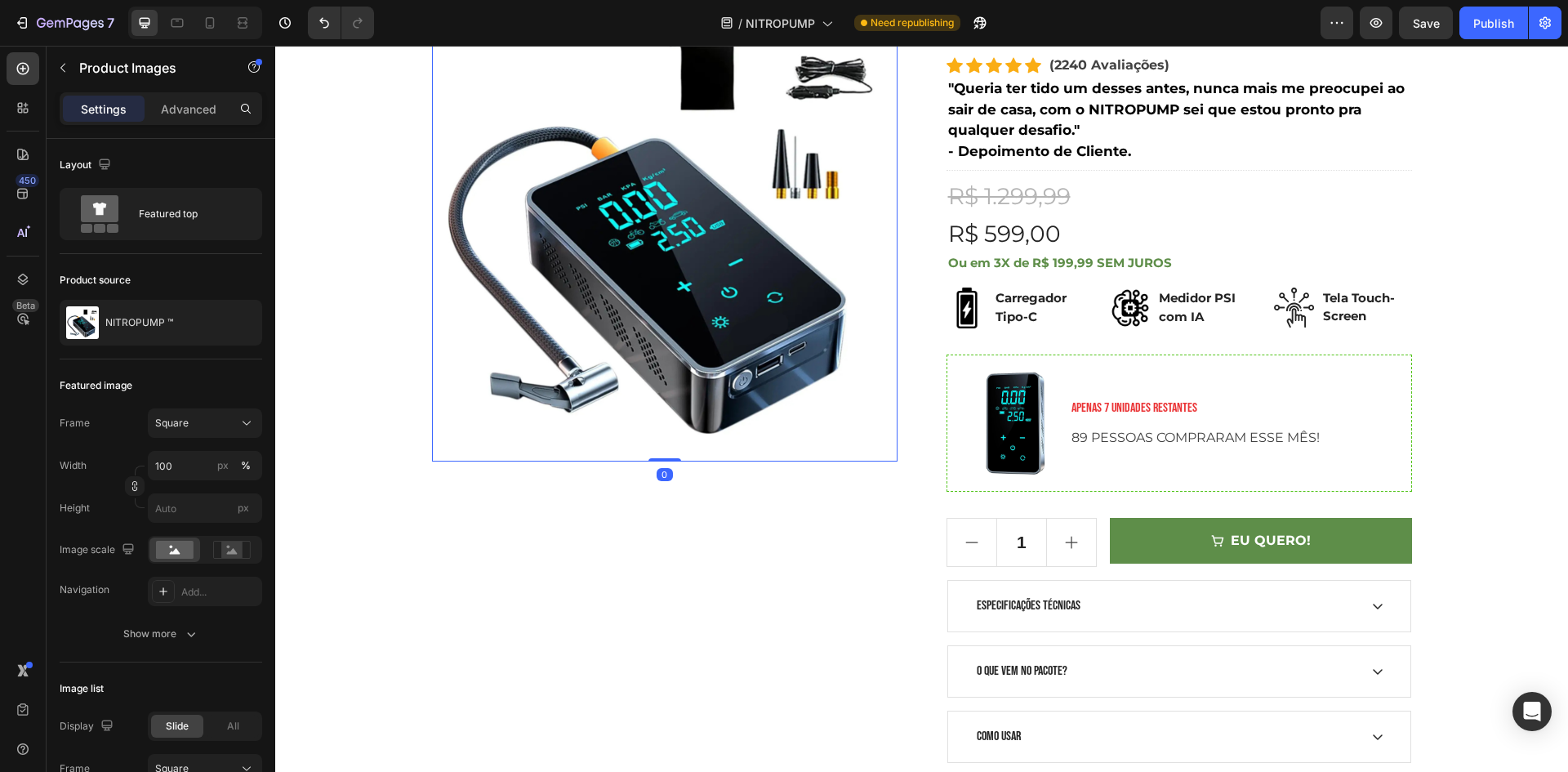
click at [791, 537] on div "Product Images 0" at bounding box center [665, 379] width 465 height 767
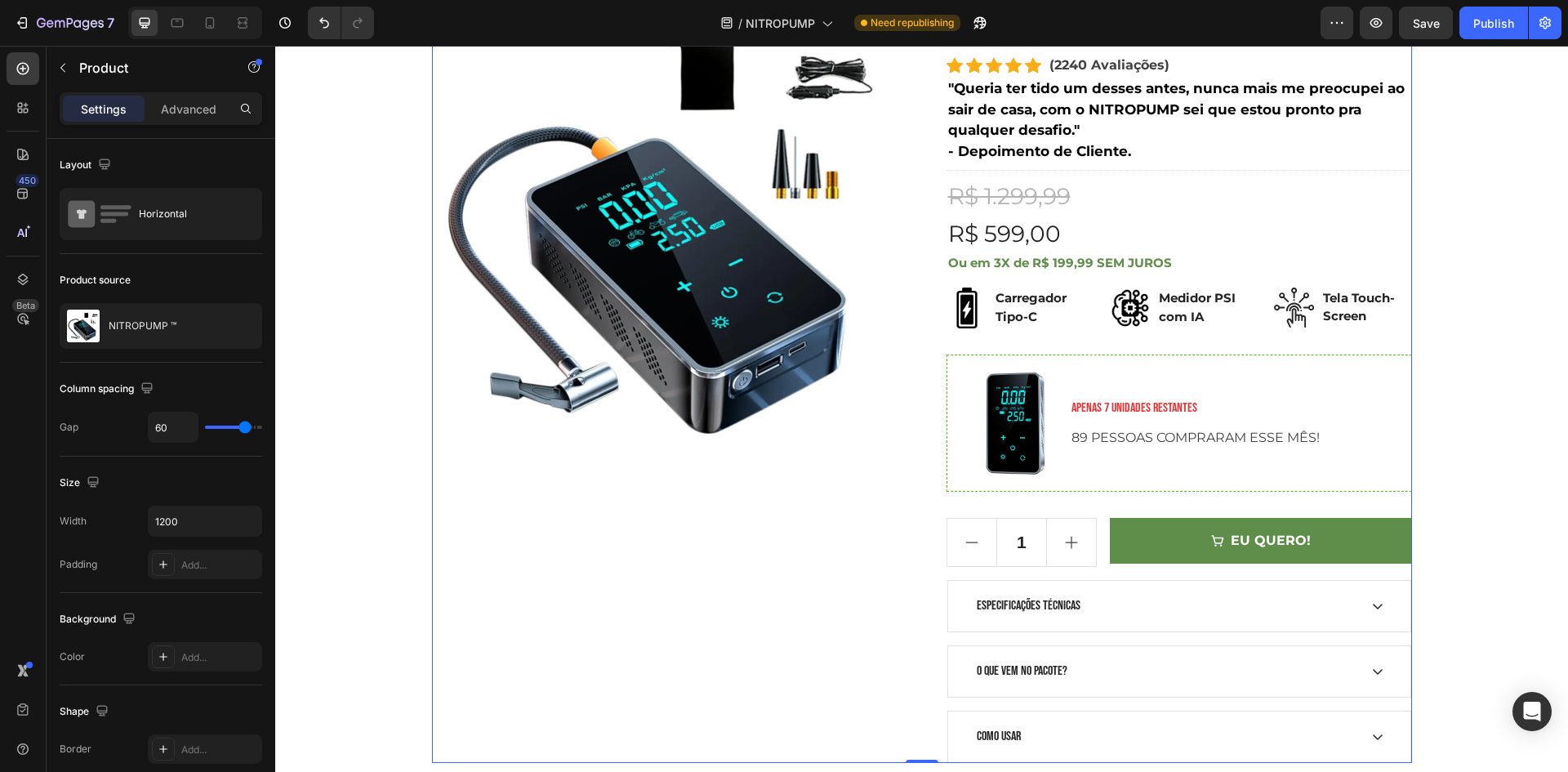
scroll to position [572, 0]
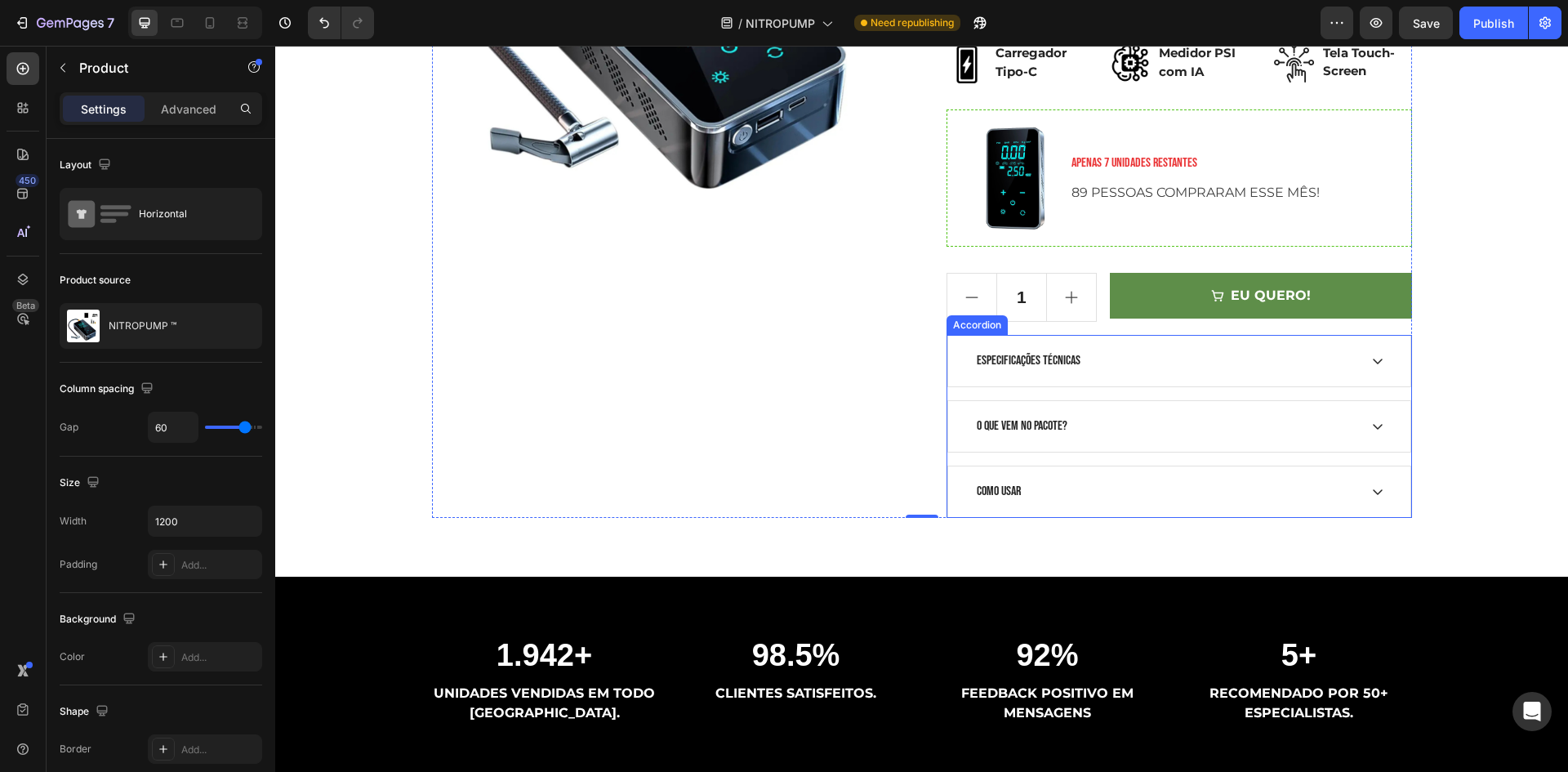
click at [1139, 384] on div "ESPECIFICAÇÕES TÉCNICAS" at bounding box center [1180, 360] width 462 height 50
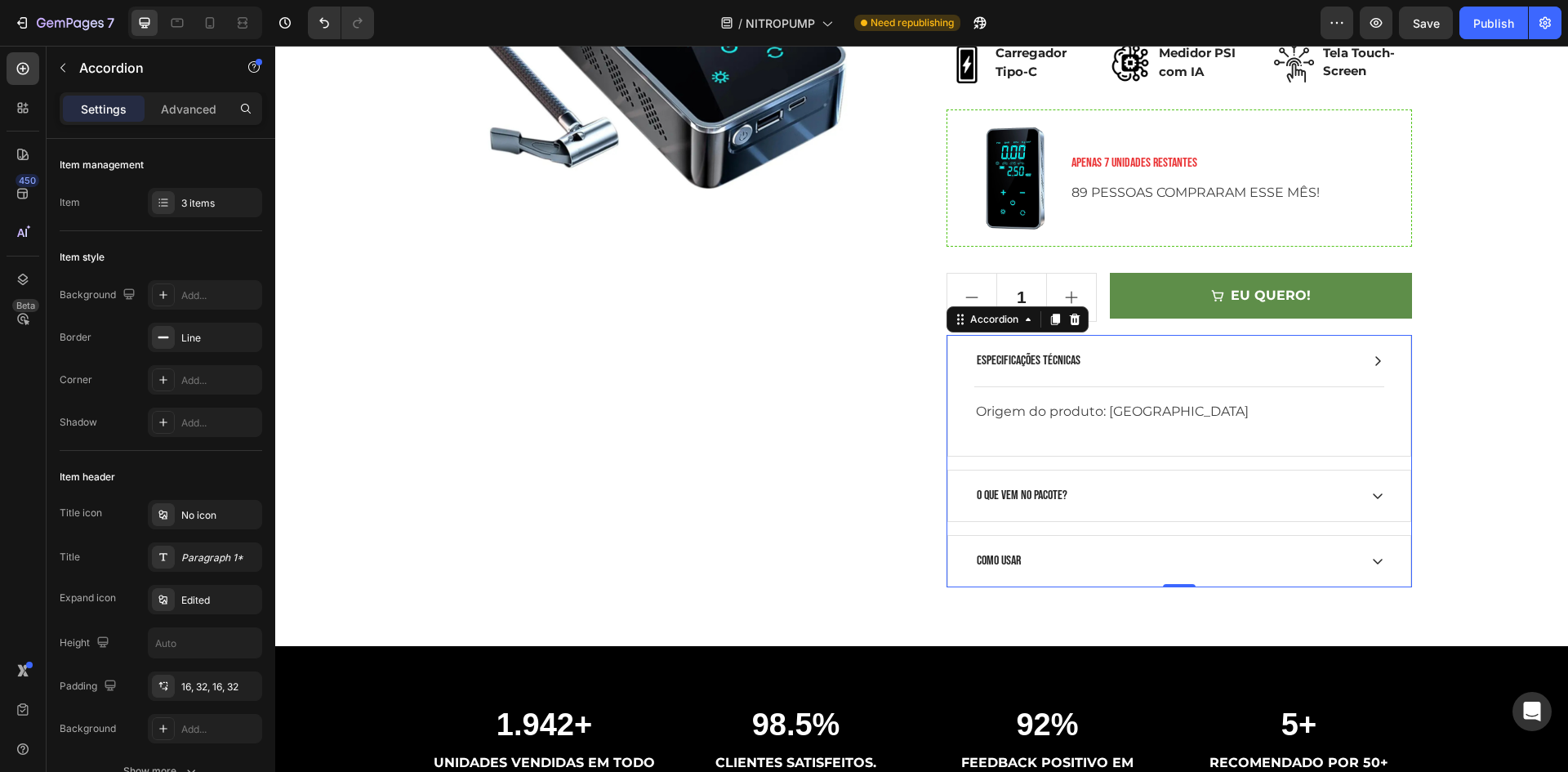
click at [1134, 361] on div "ESPECIFICAÇÕES TÉCNICAS" at bounding box center [1165, 361] width 384 height 25
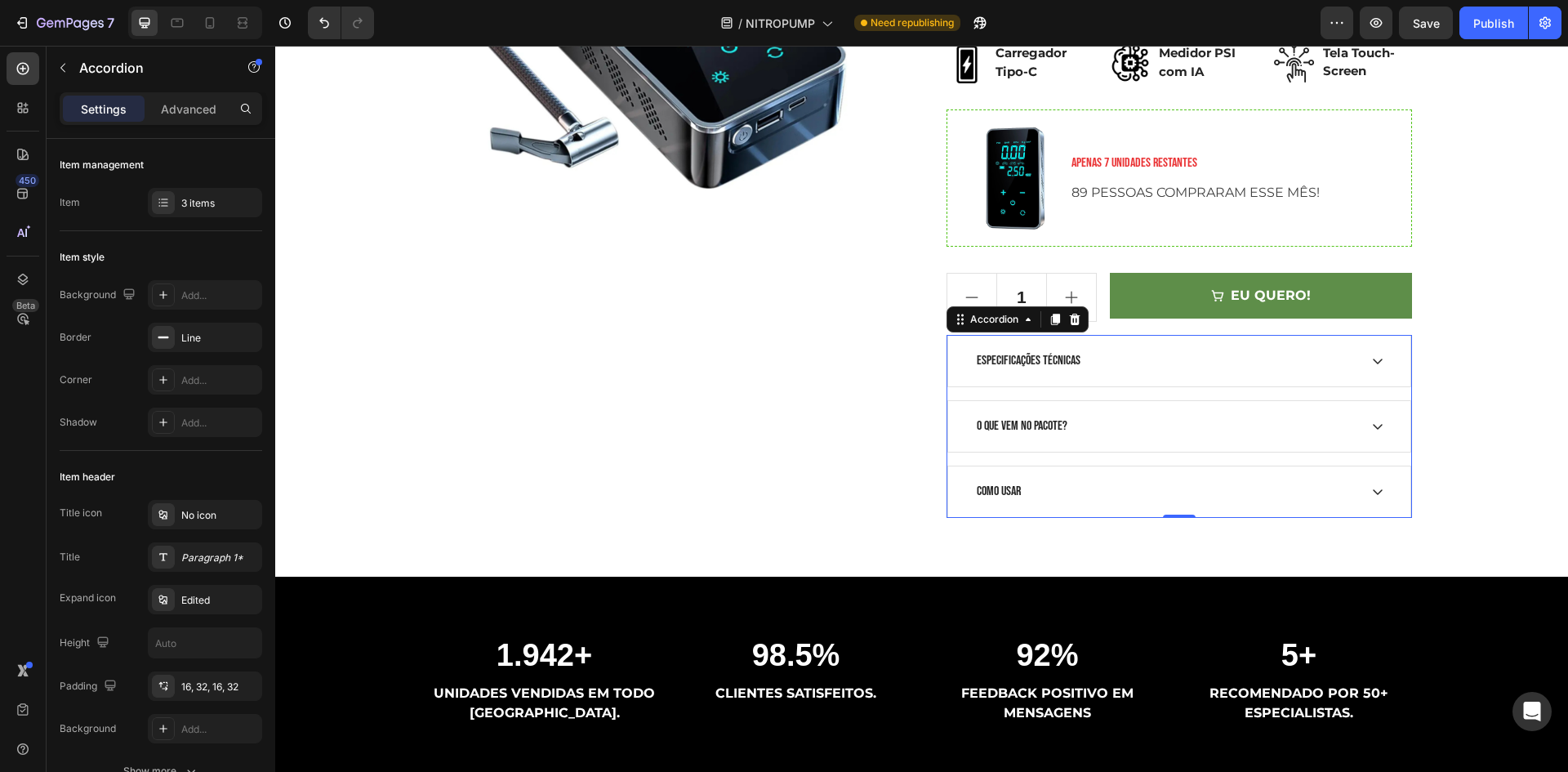
click at [1471, 384] on div ""ESSE INFLADOR TÁTICO ESTÁ DOMINANDO O MERCADO" AUTONOMIA TOTAL 3 em 1 CALIBRAD…" at bounding box center [922, 42] width 1269 height 952
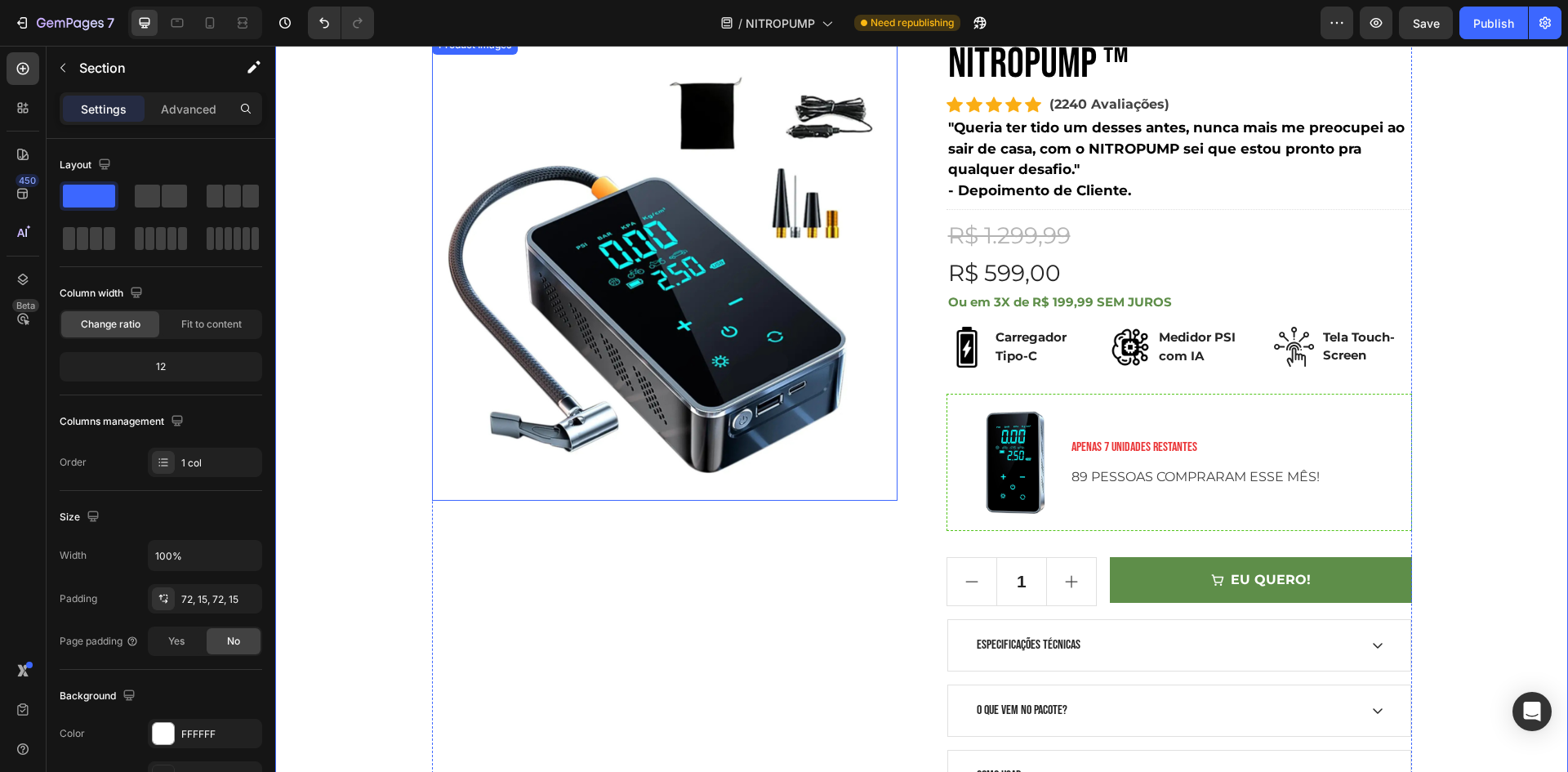
scroll to position [327, 0]
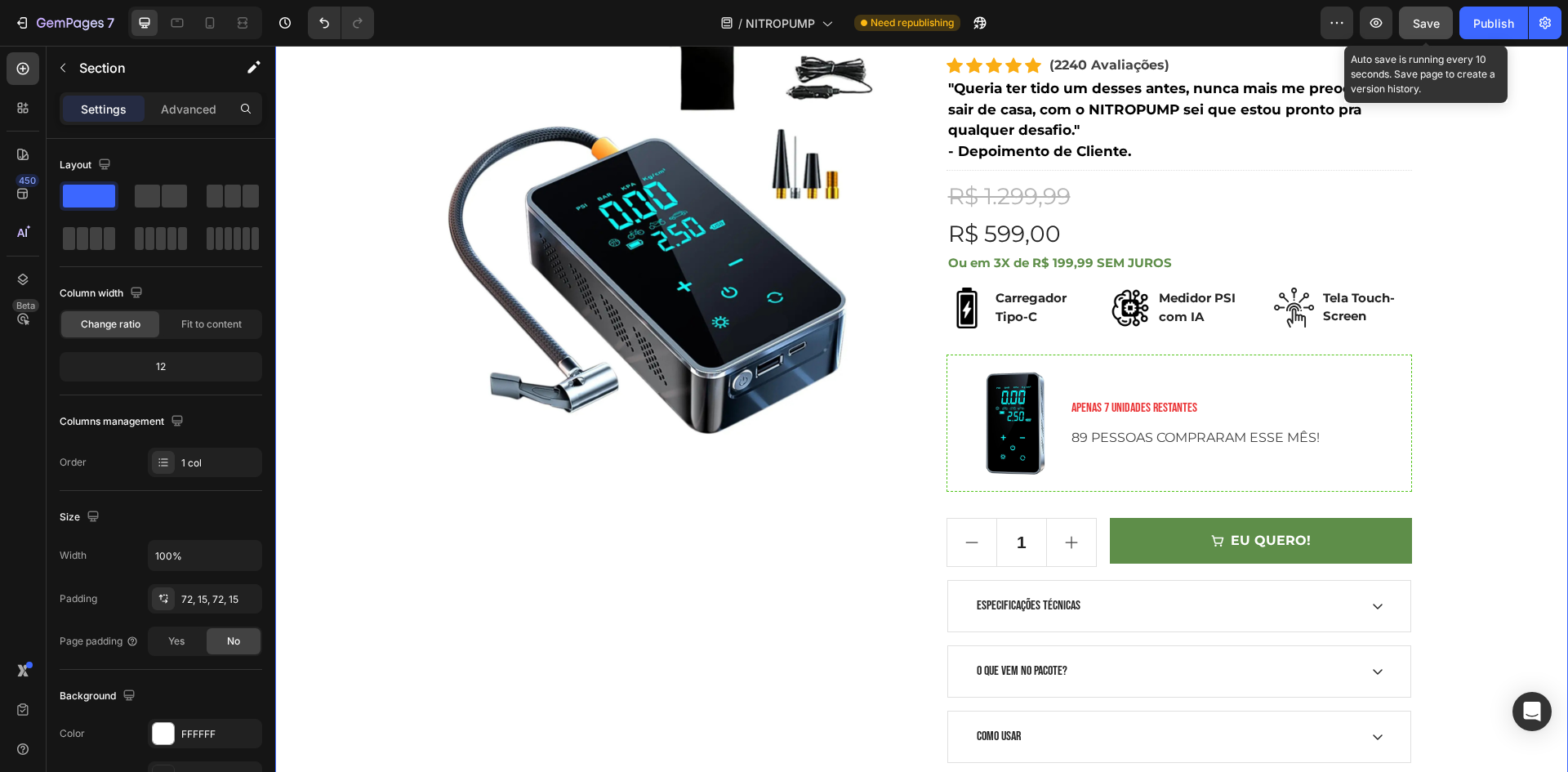
click at [1427, 19] on span "Save" at bounding box center [1426, 23] width 27 height 14
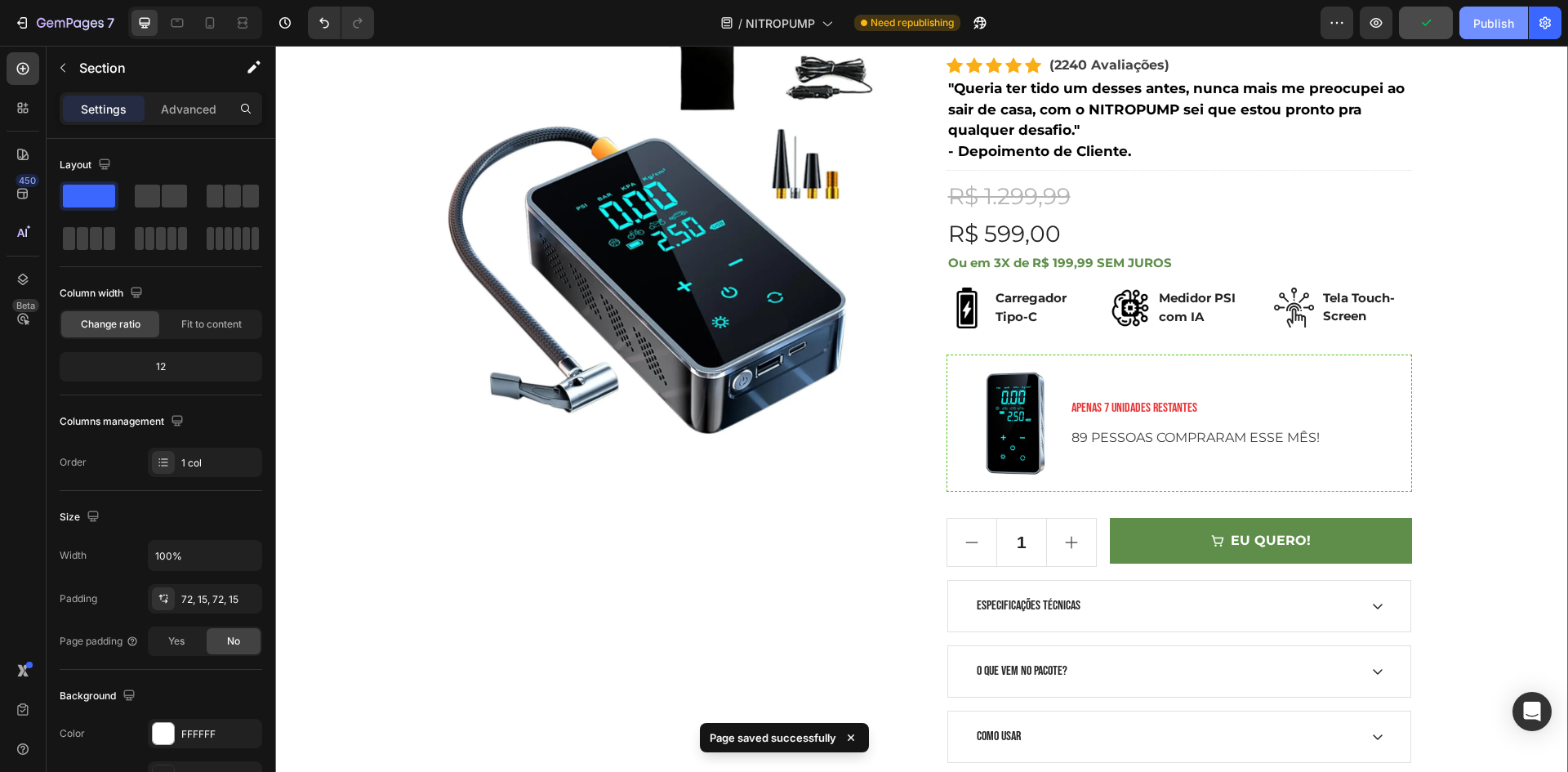
click at [1481, 18] on div "Publish" at bounding box center [1494, 23] width 41 height 17
click at [1111, 366] on div "Image APENAS 7 UNIDADES RESTANTES Text block 89 PESSOAS COMPRARAM ESSE MÊS! Tex…" at bounding box center [1180, 423] width 465 height 137
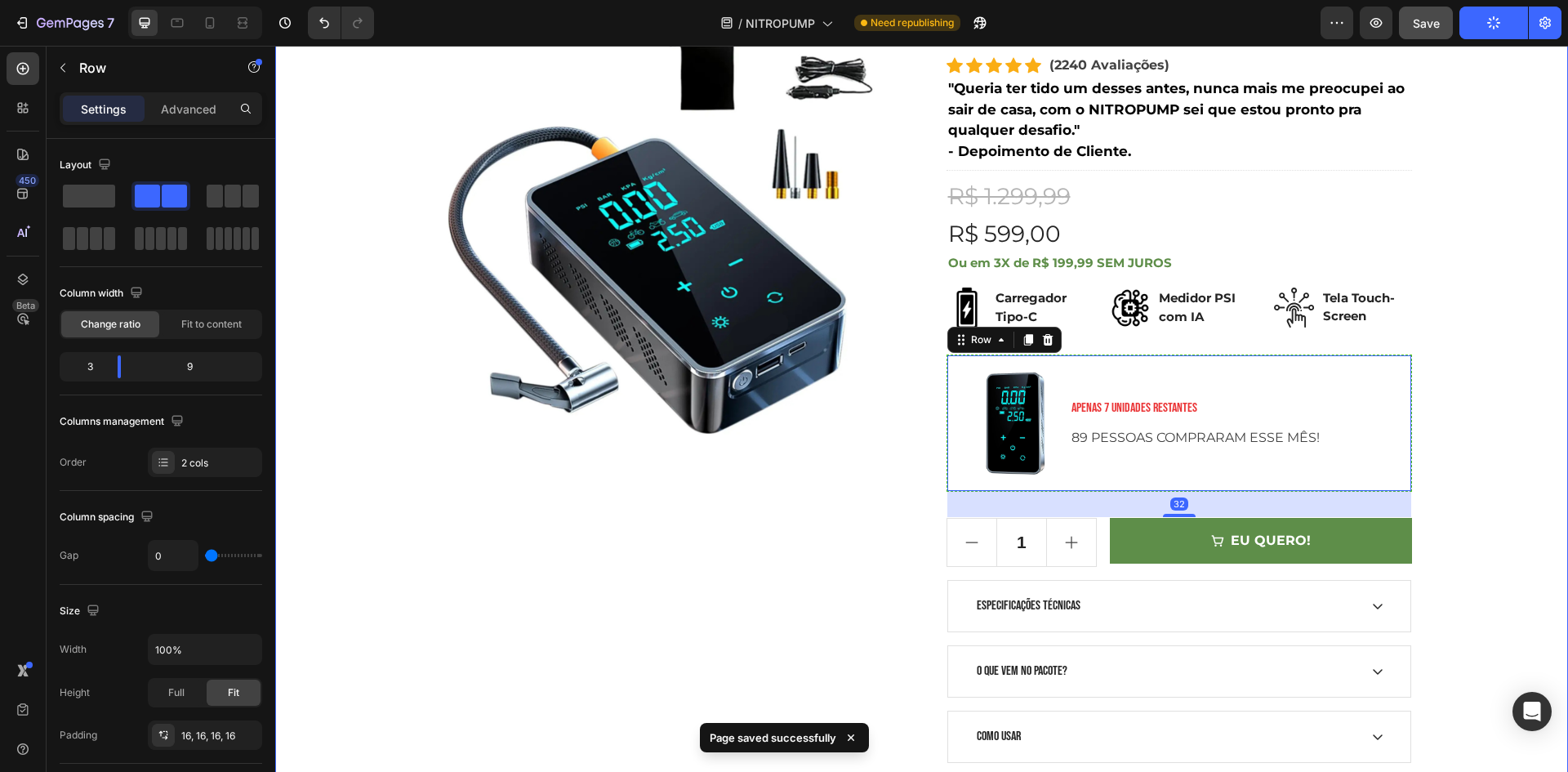
click at [1490, 362] on div ""ESSE INFLADOR TÁTICO ESTÁ DOMINANDO O MERCADO" AUTONOMIA TOTAL 3 em 1 CALIBRAD…" at bounding box center [922, 287] width 1269 height 952
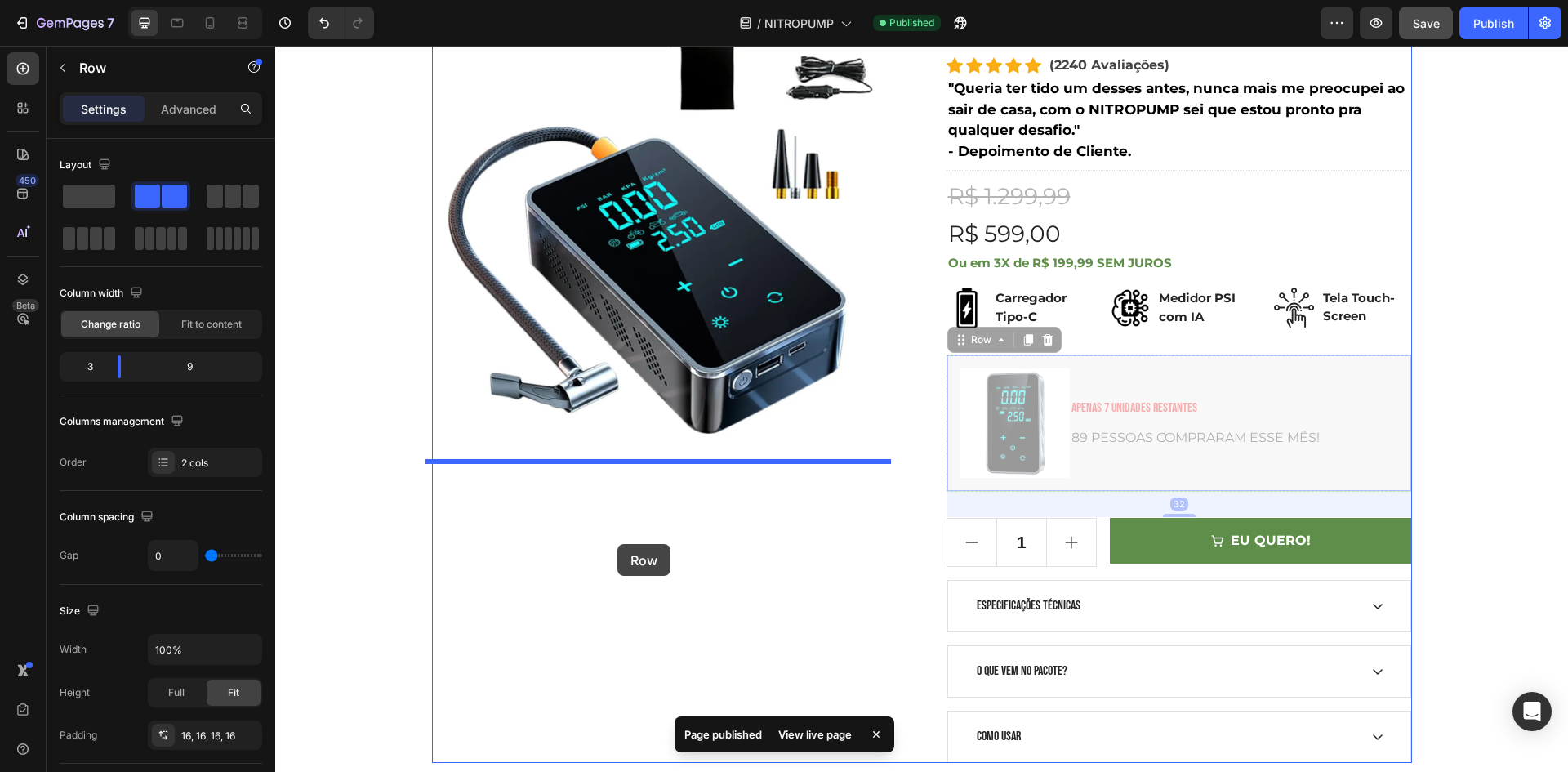
drag, startPoint x: 1116, startPoint y: 425, endPoint x: 618, endPoint y: 544, distance: 512.0
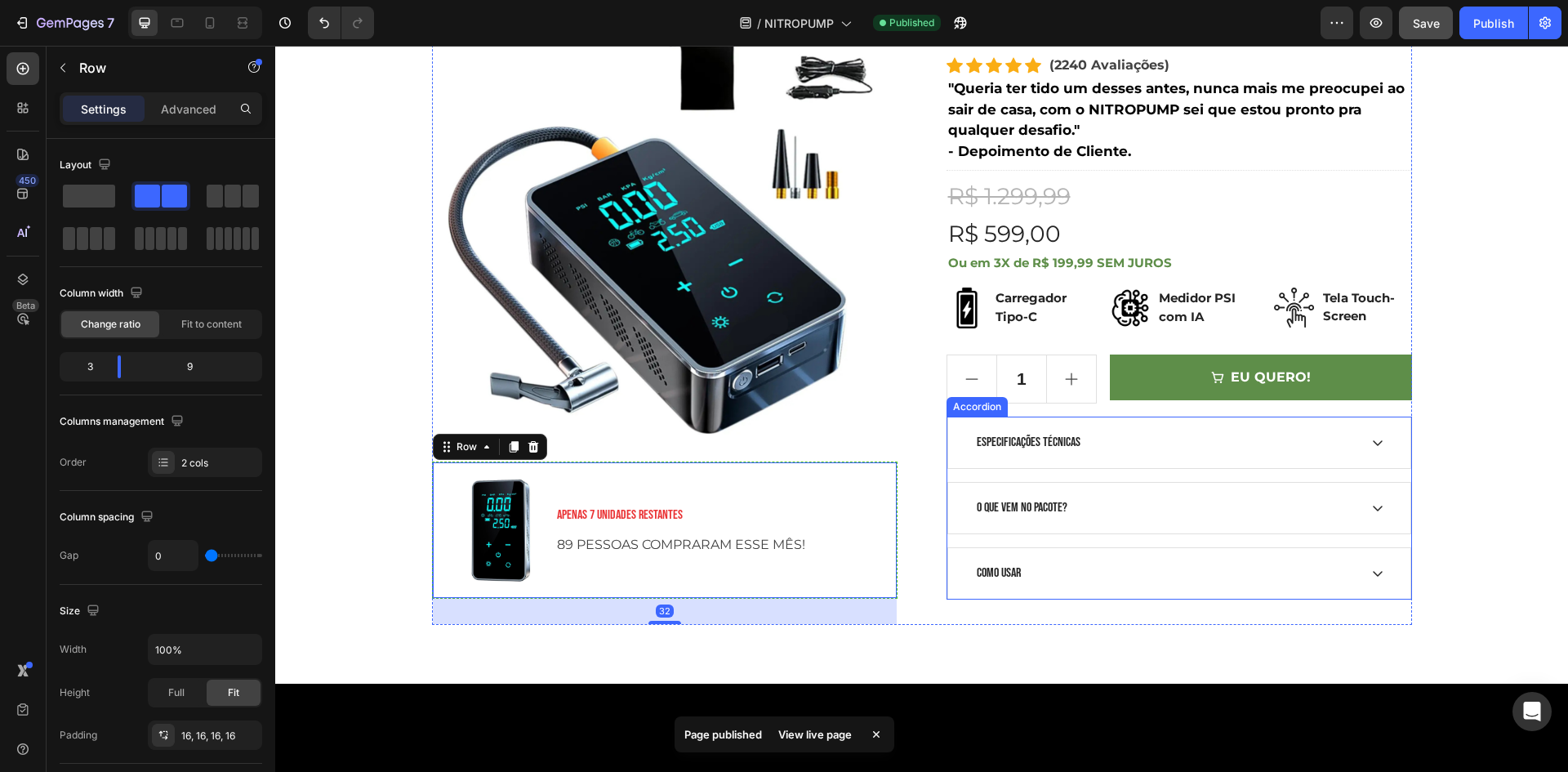
click at [1452, 466] on div ""ESSE INFLADOR TÁTICO ESTÁ DOMINANDO O MERCADO" AUTONOMIA TOTAL 3 em 1 CALIBRAD…" at bounding box center [922, 218] width 1269 height 813
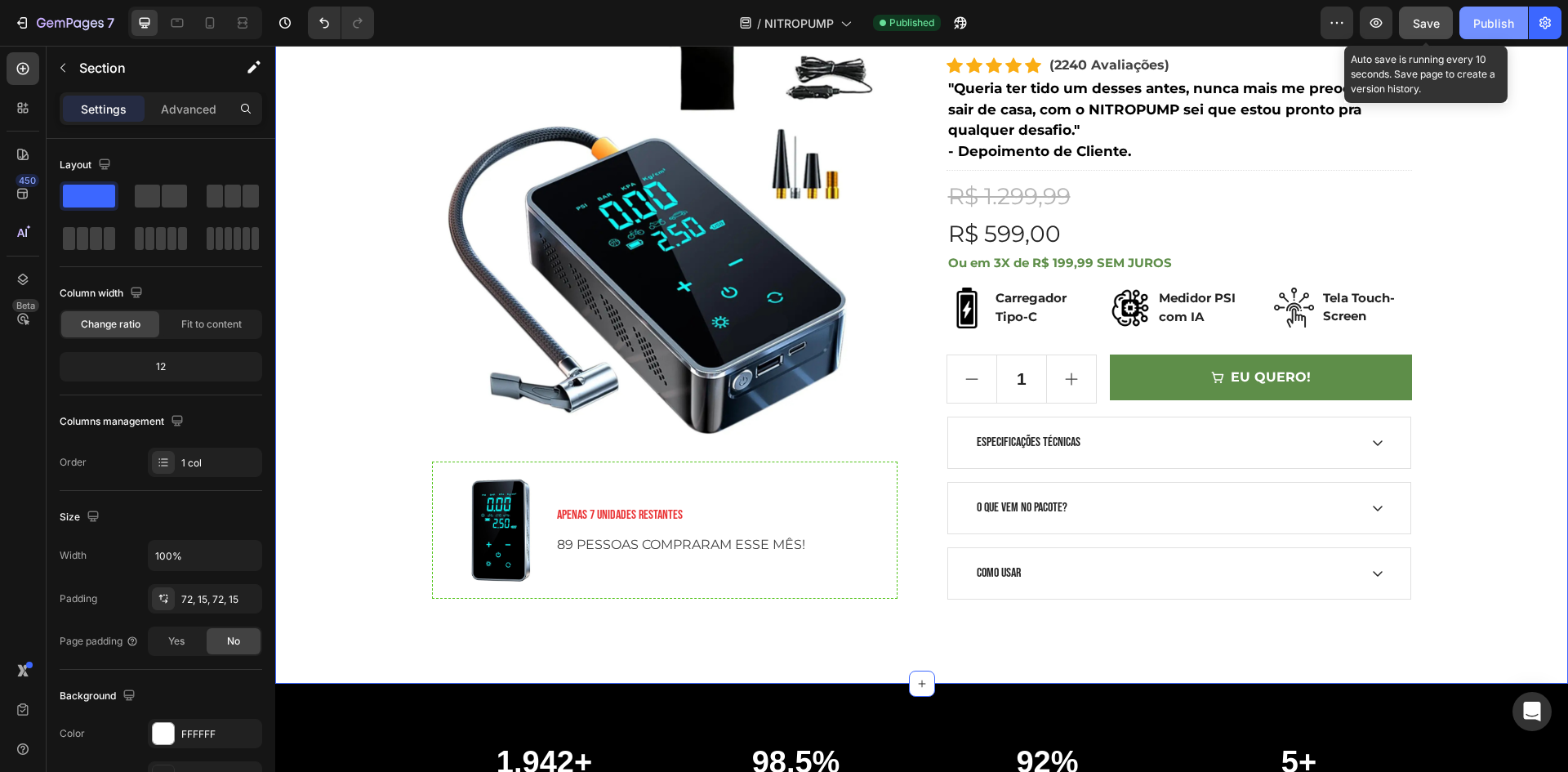
click at [1431, 26] on span "Save" at bounding box center [1426, 23] width 27 height 14
click at [1484, 26] on div "Publish" at bounding box center [1494, 23] width 41 height 17
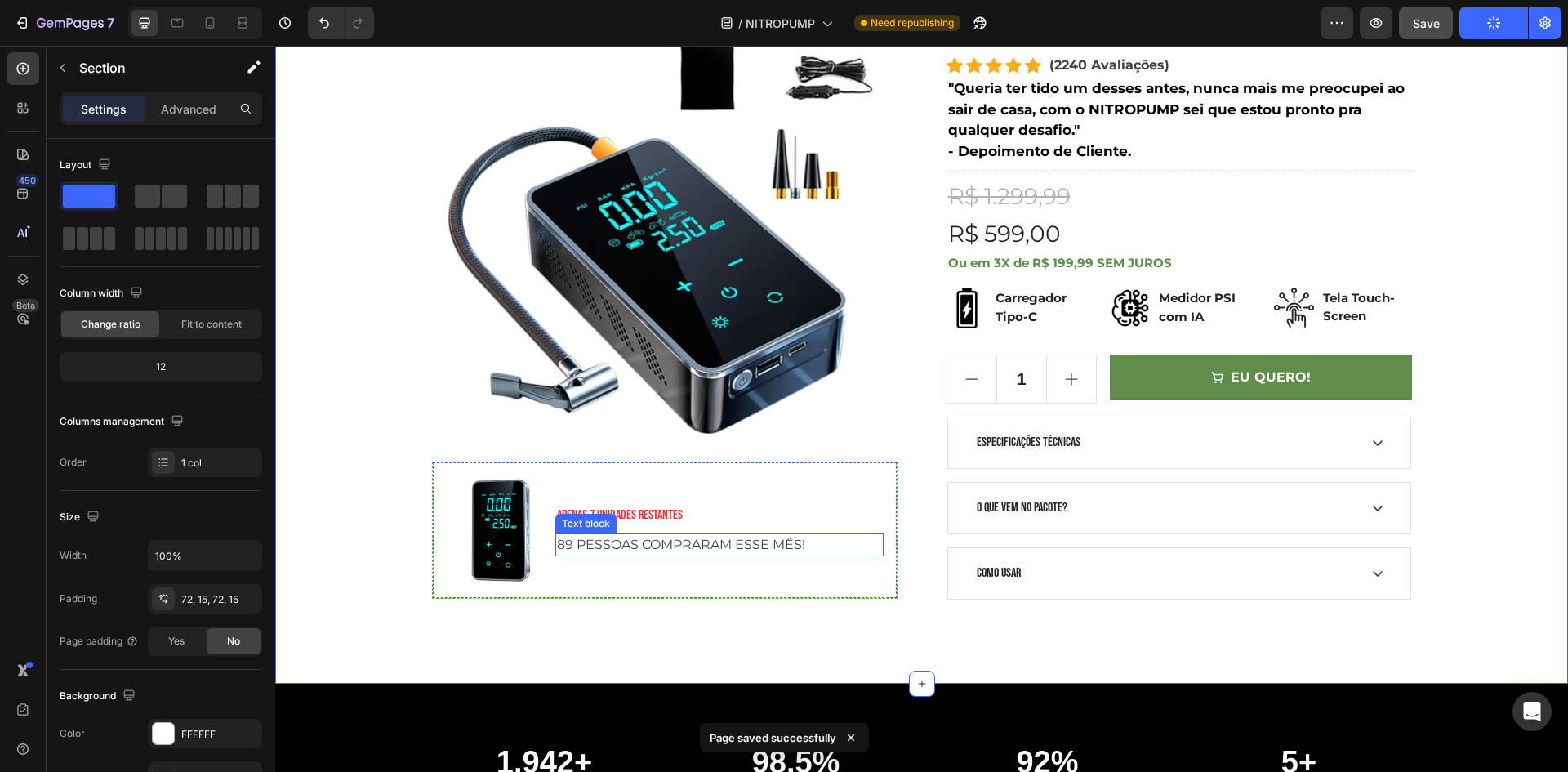
click at [483, 518] on img at bounding box center [501, 530] width 110 height 110
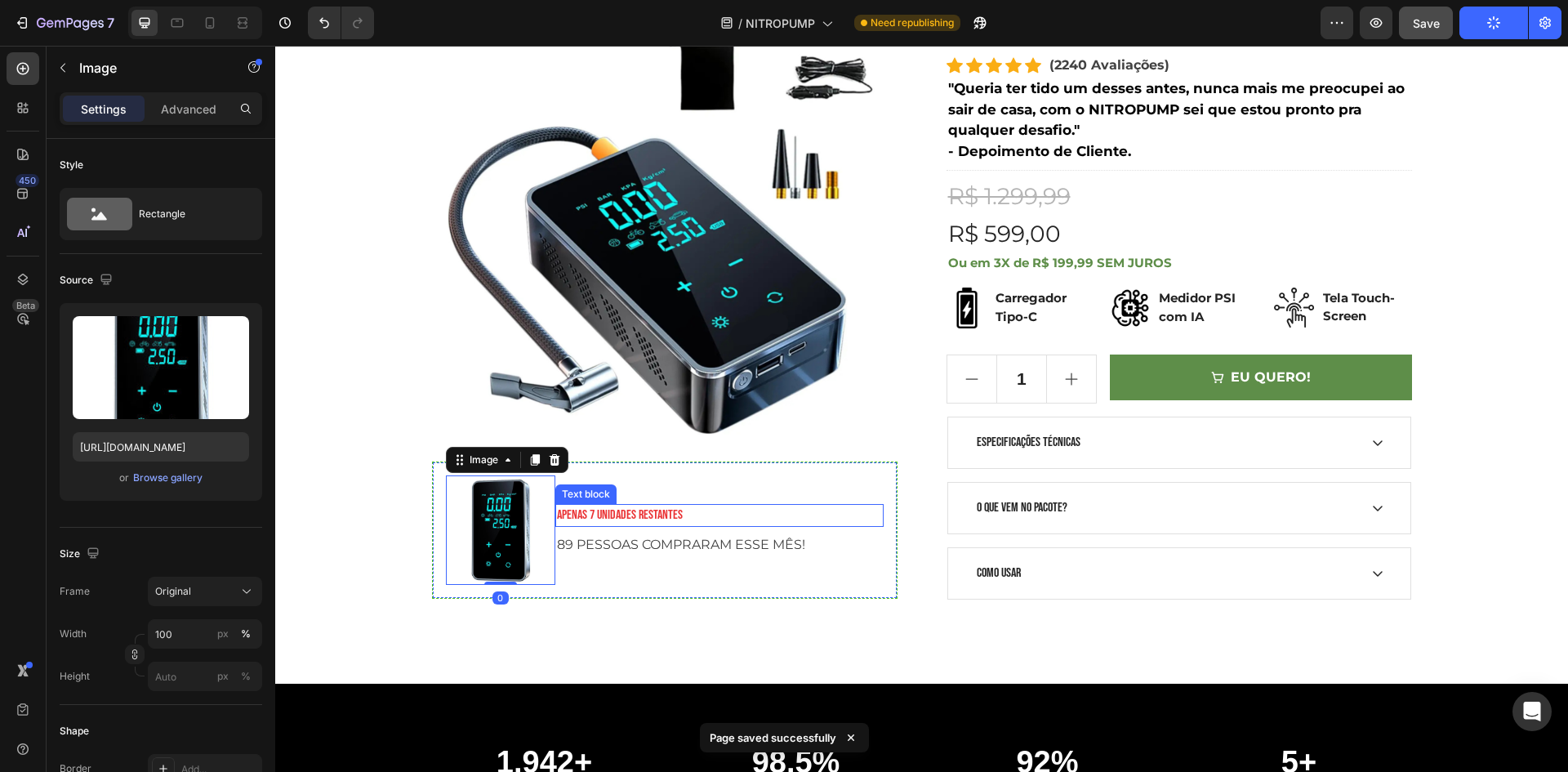
click at [720, 517] on p "APENAS 7 UNIDADES RESTANTES" at bounding box center [719, 515] width 325 height 20
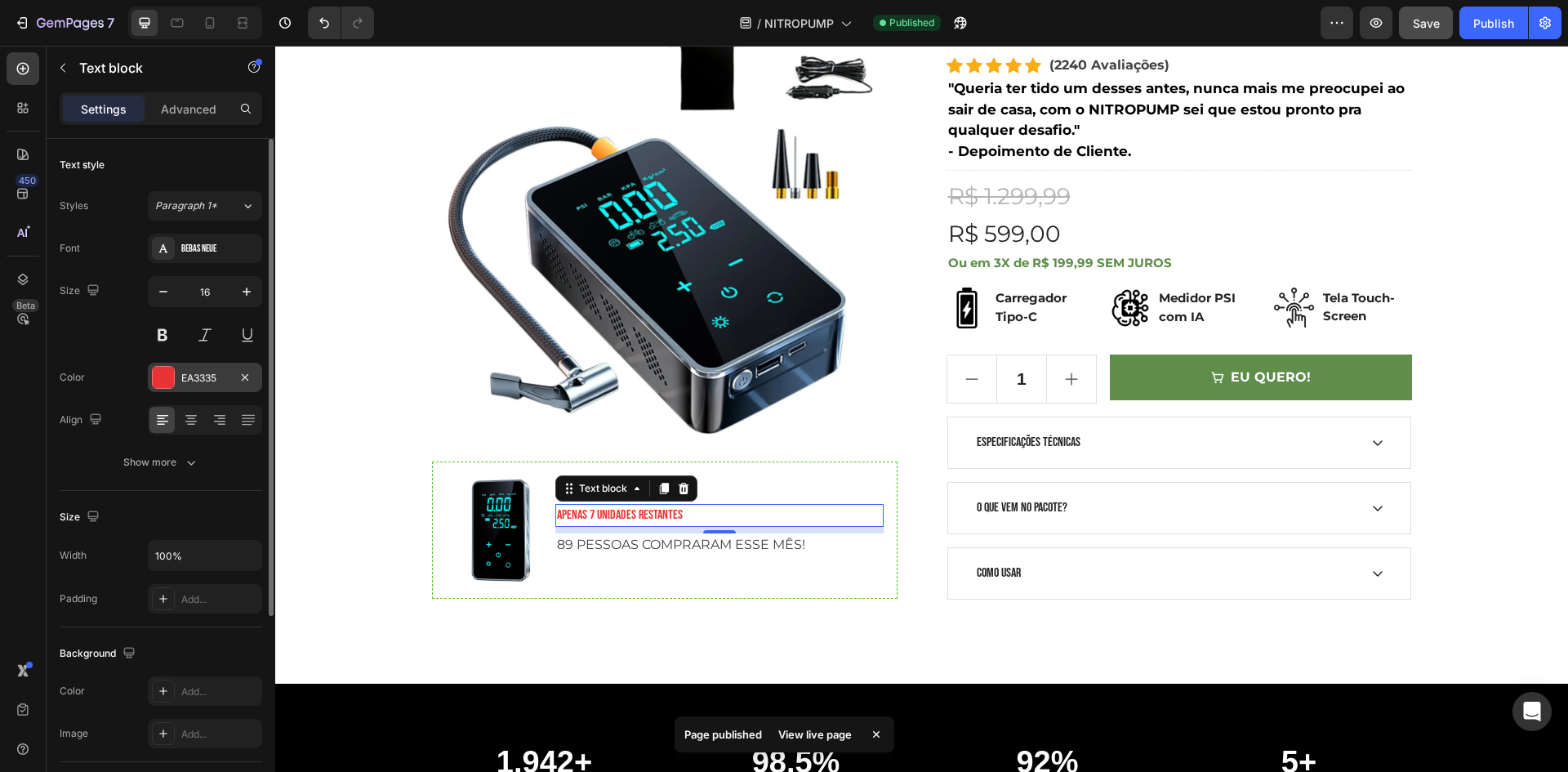
click at [206, 377] on div "EA3335" at bounding box center [205, 379] width 47 height 15
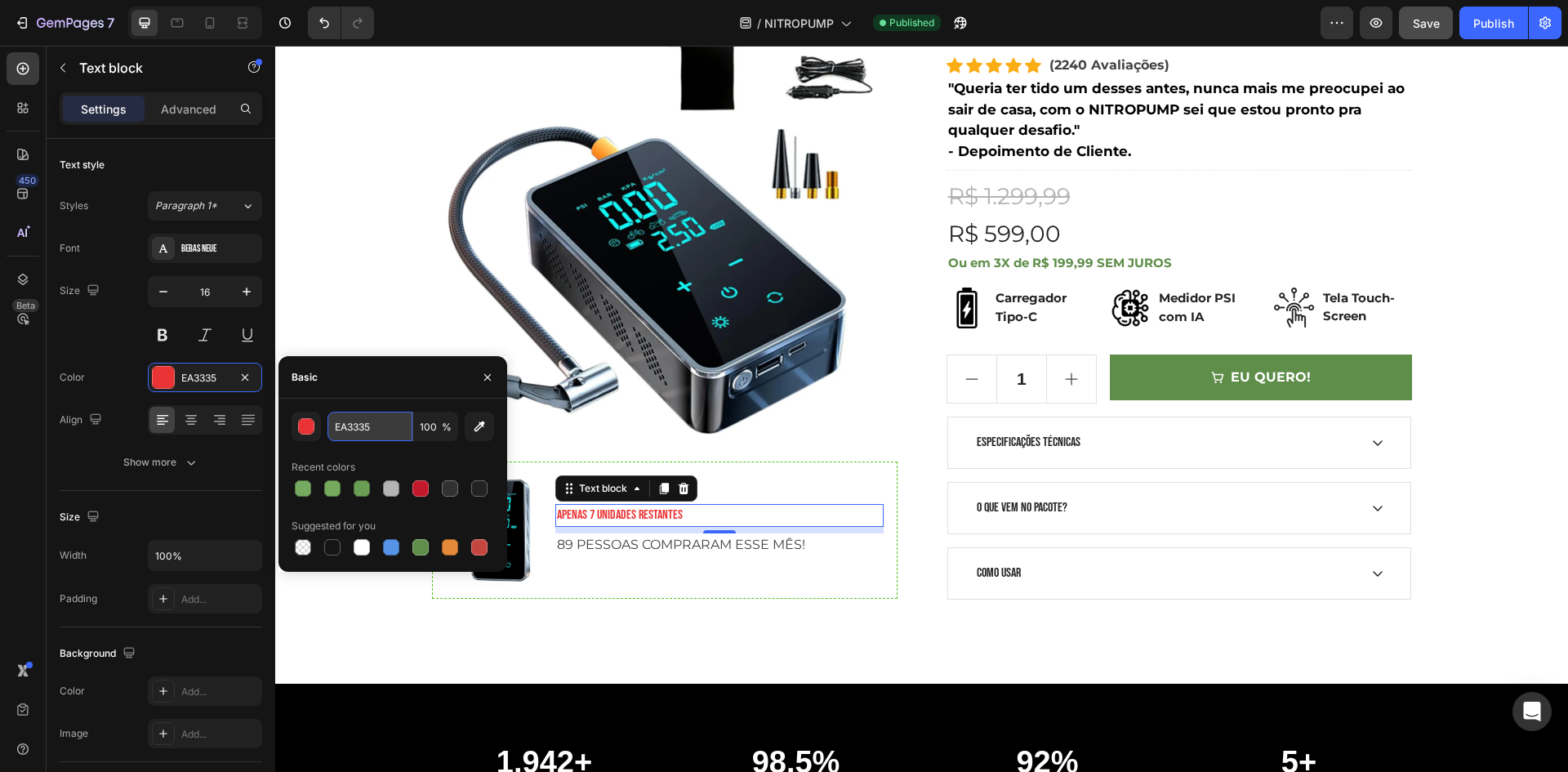
click at [346, 421] on input "EA3335" at bounding box center [370, 426] width 85 height 30
click at [881, 596] on div "Image APENAS 7 UNIDADES RESTANTES Text block 8 89 PESSOAS COMPRARAM ESSE MÊS! T…" at bounding box center [665, 530] width 465 height 137
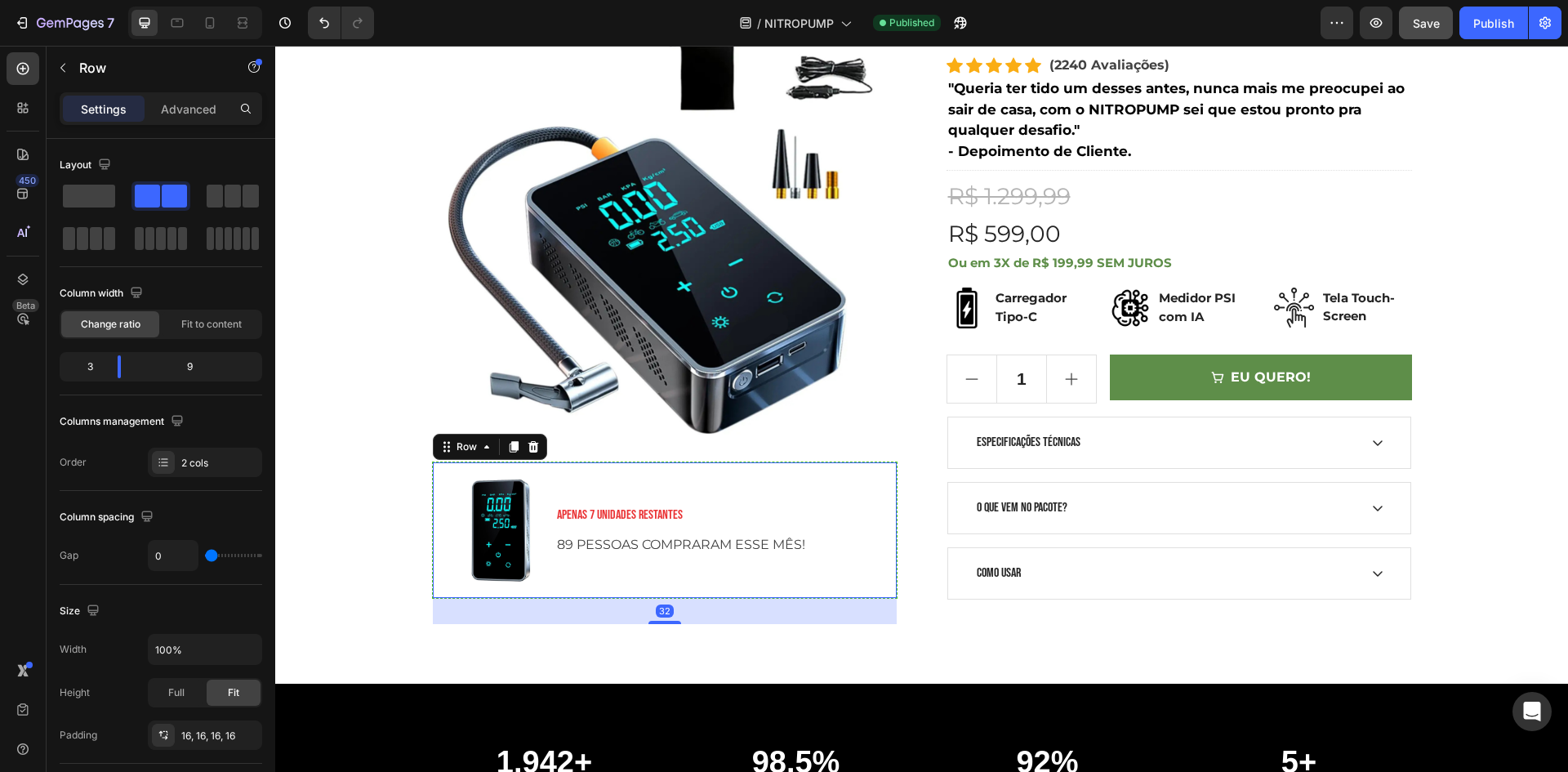
click at [584, 567] on div "APENAS 7 UNIDADES RESTANTES Text block 89 PESSOAS COMPRARAM ESSE MÊS! Text block" at bounding box center [719, 530] width 328 height 110
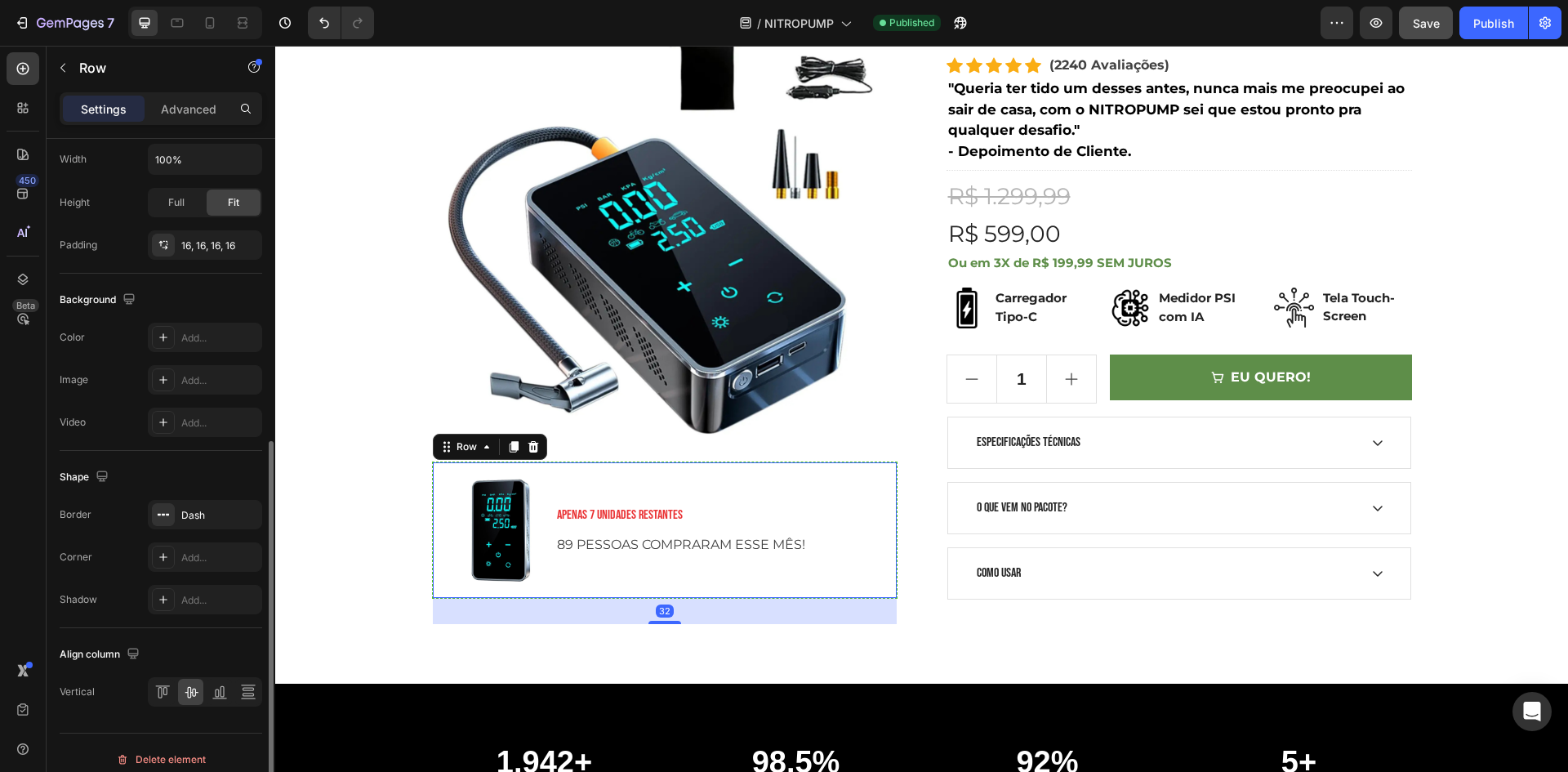
scroll to position [503, 0]
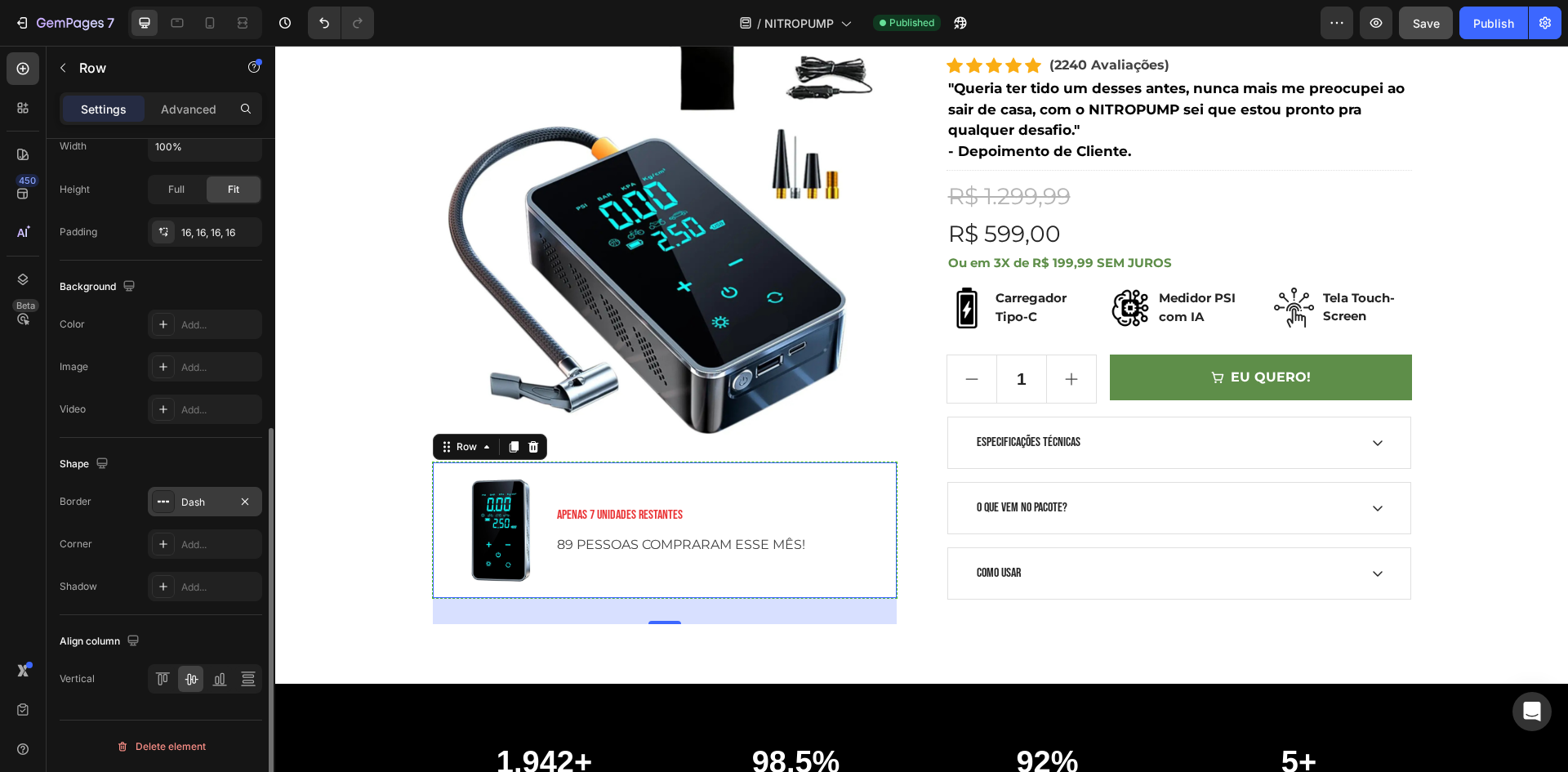
click at [203, 498] on div "Dash" at bounding box center [205, 502] width 47 height 15
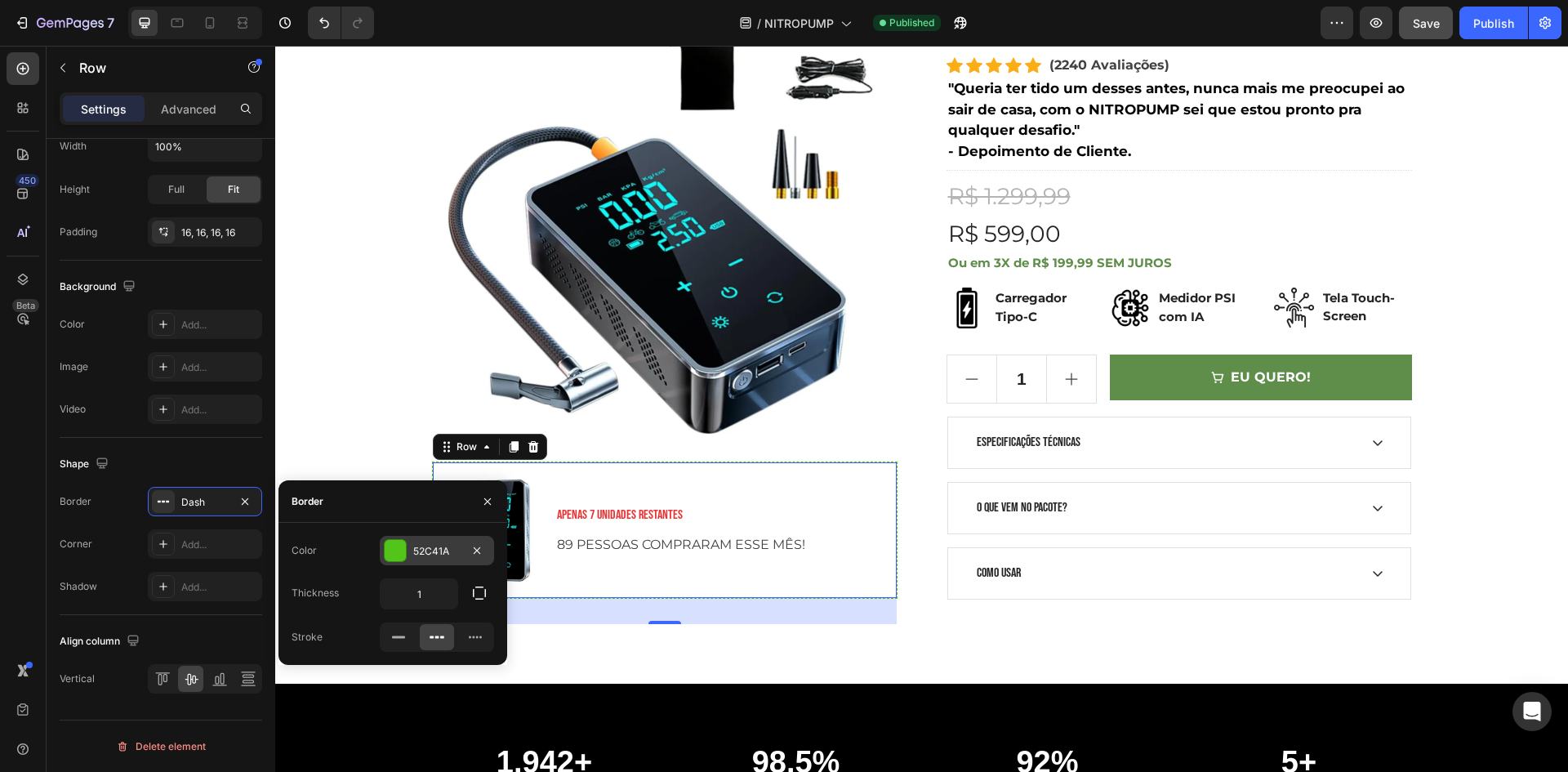
click at [429, 551] on div "52C41A" at bounding box center [436, 551] width 47 height 15
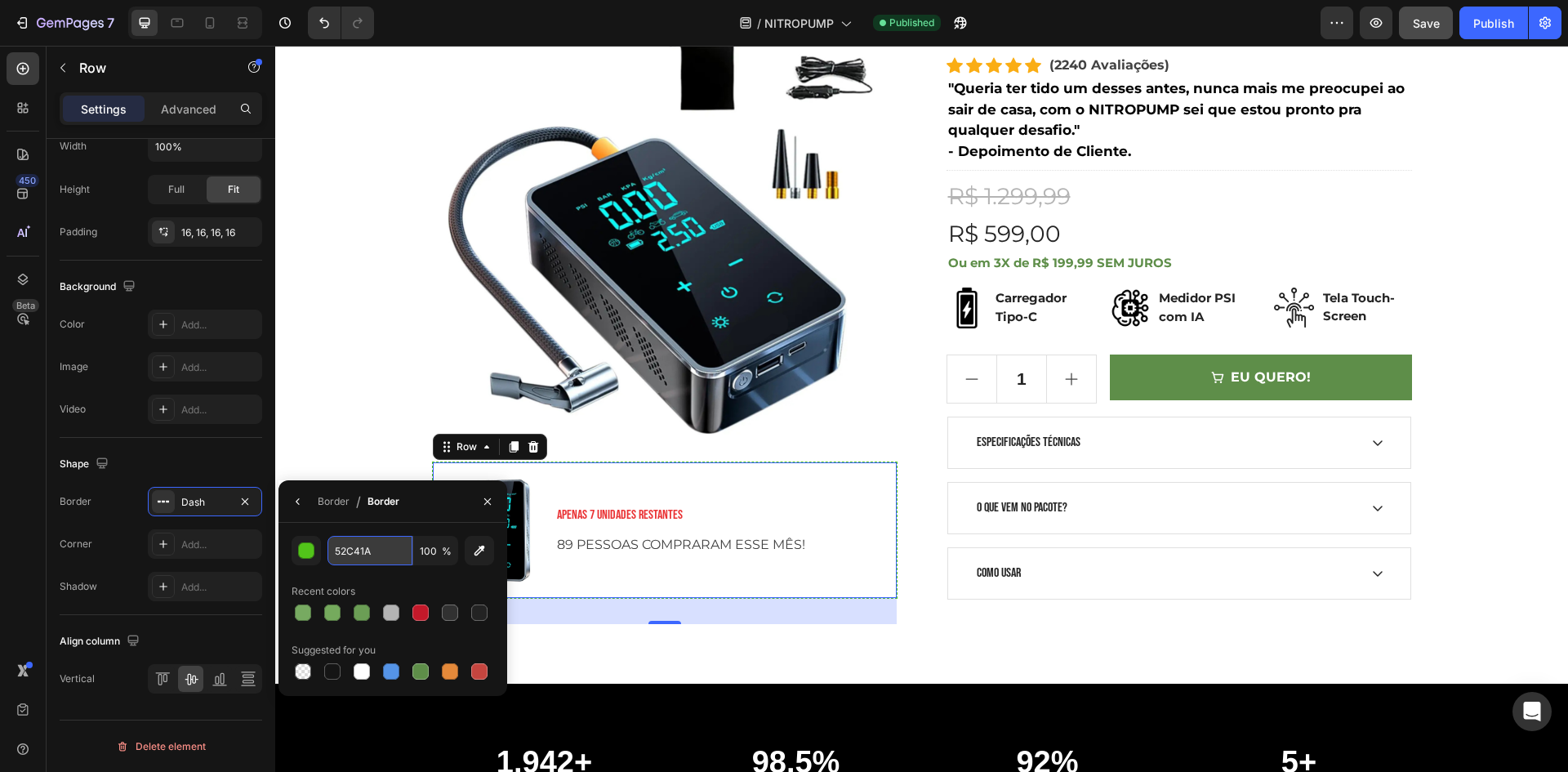
click at [370, 550] on input "52C41A" at bounding box center [370, 551] width 85 height 30
paste input "EA3335"
type input "EA3335"
click at [789, 658] on div ""ESSE INFLADOR TÁTICO ESTÁ DOMINANDO O MERCADO" AUTONOMIA TOTAL 3 em 1 CALIBRAD…" at bounding box center [922, 218] width 1293 height 931
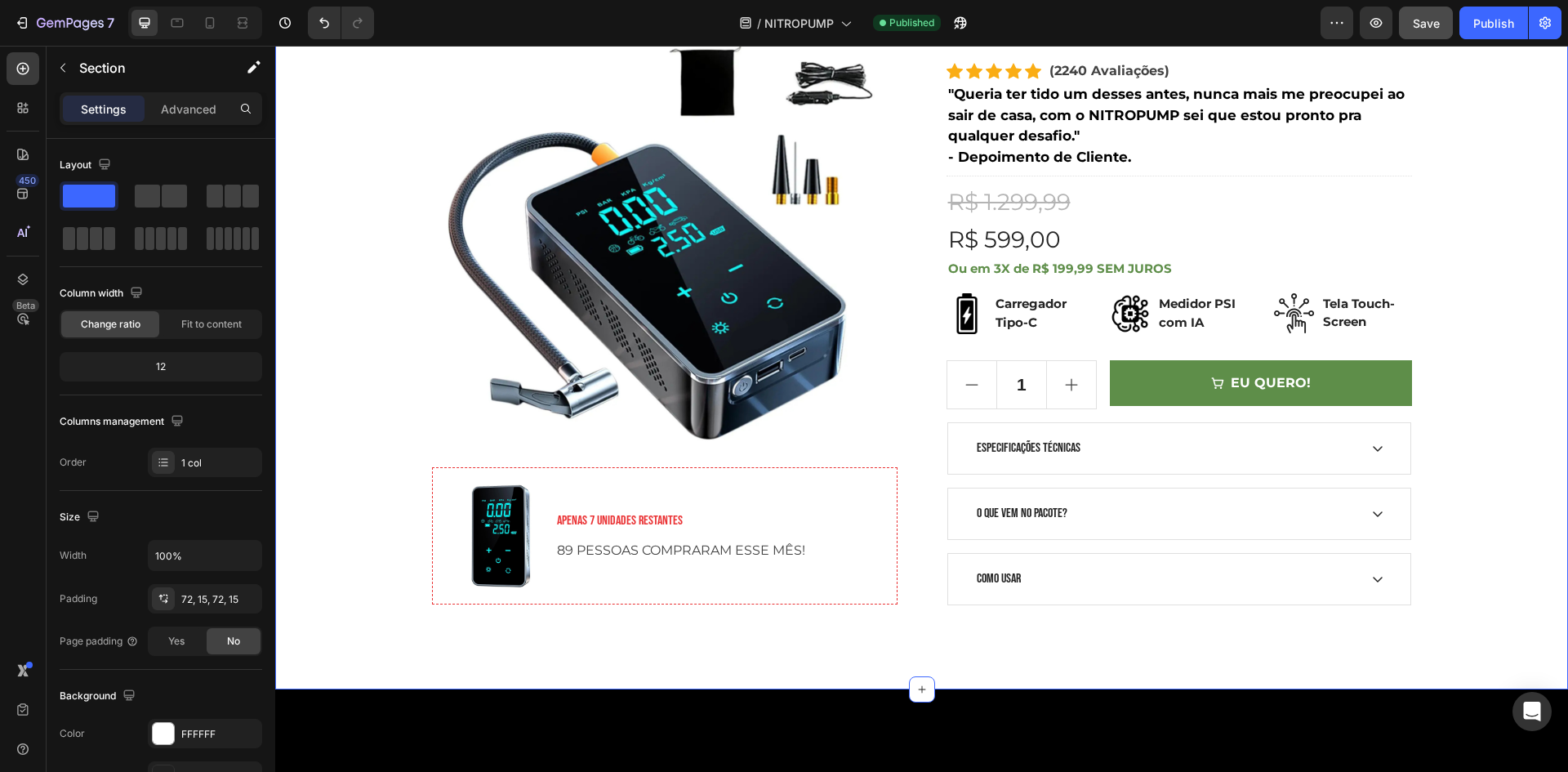
scroll to position [327, 0]
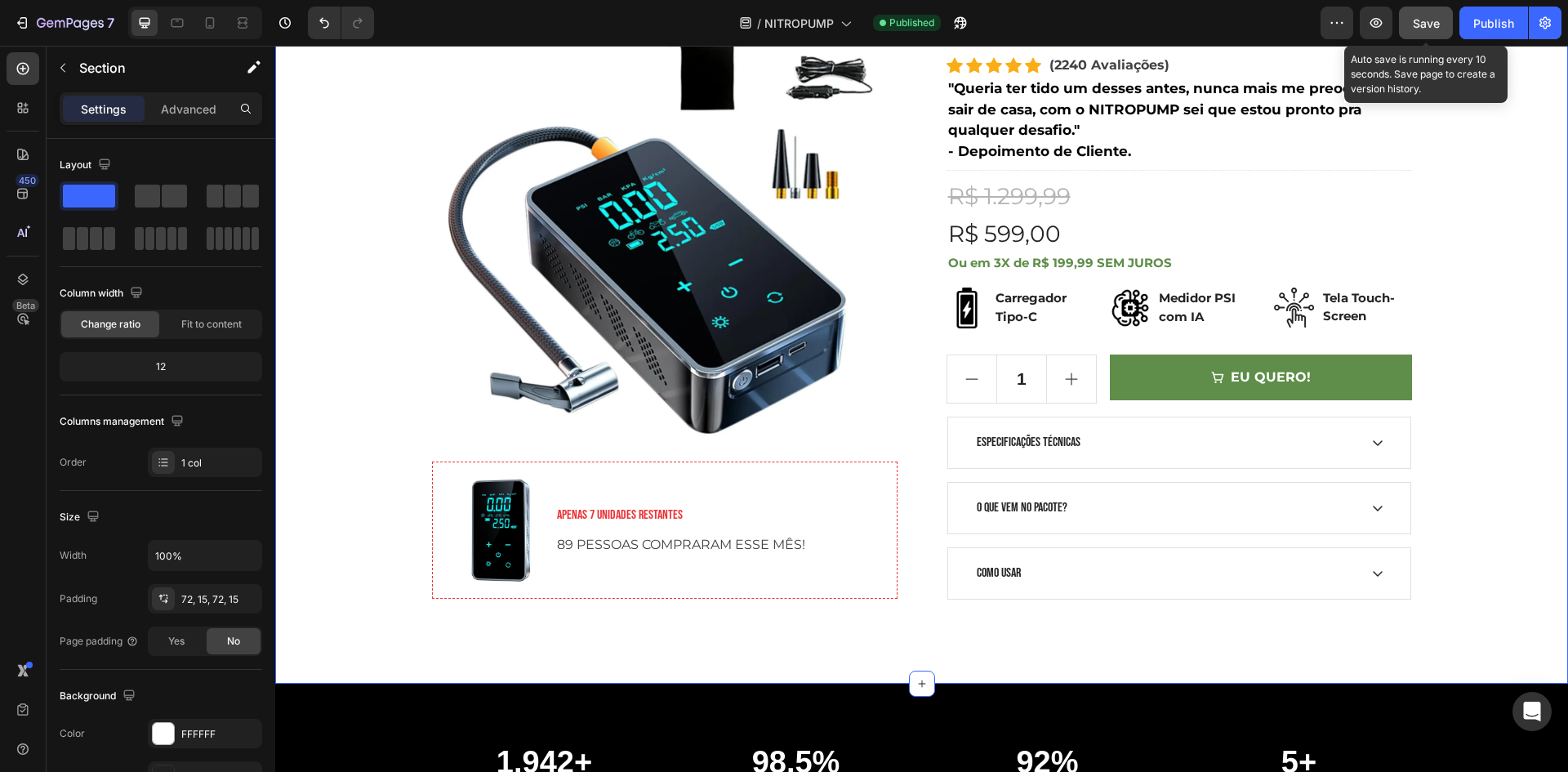
click at [1406, 26] on button "Save" at bounding box center [1425, 23] width 54 height 33
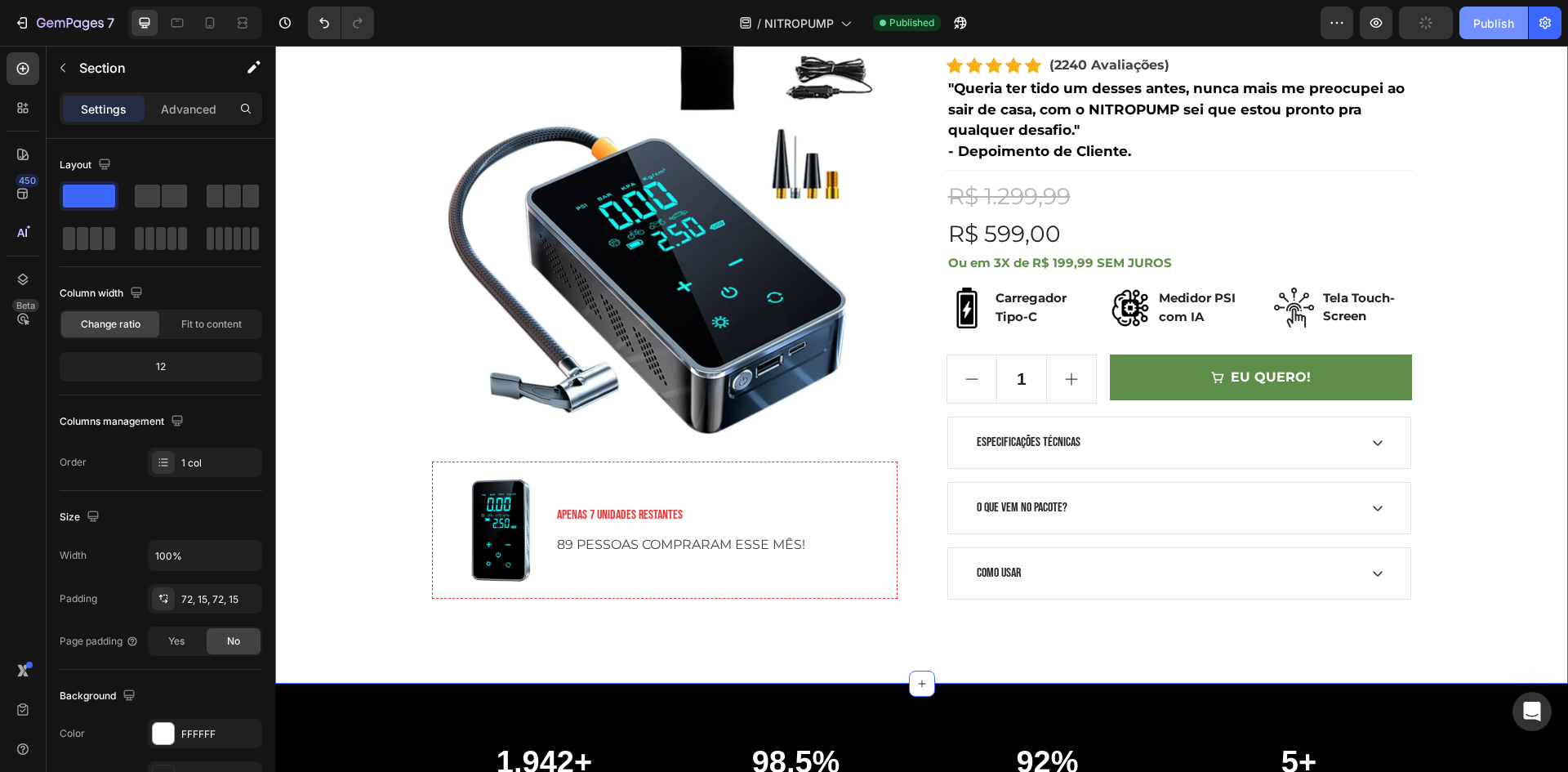
click at [1518, 26] on button "Publish" at bounding box center [1494, 23] width 68 height 33
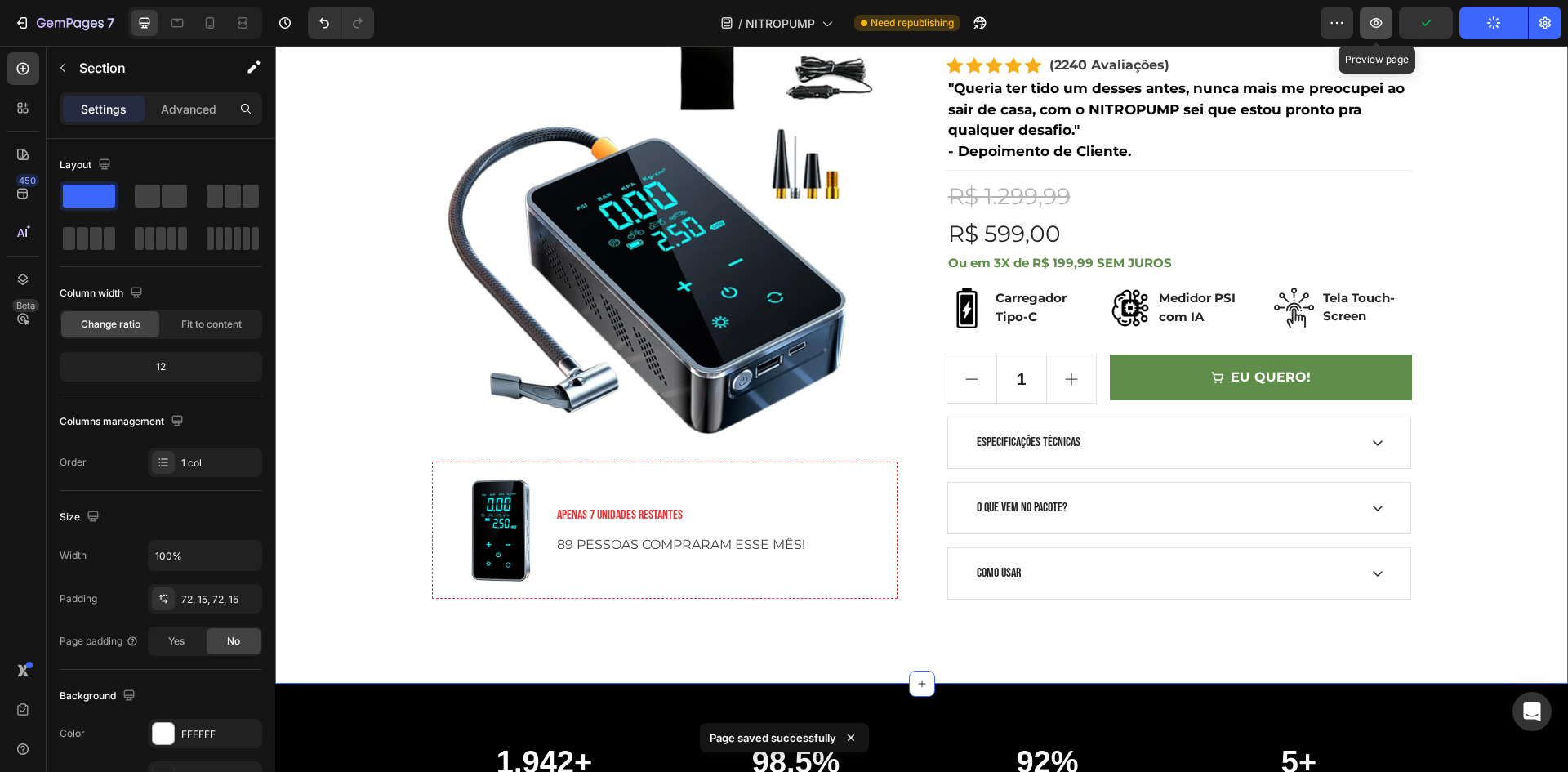
click at [1371, 26] on icon "button" at bounding box center [1377, 23] width 16 height 16
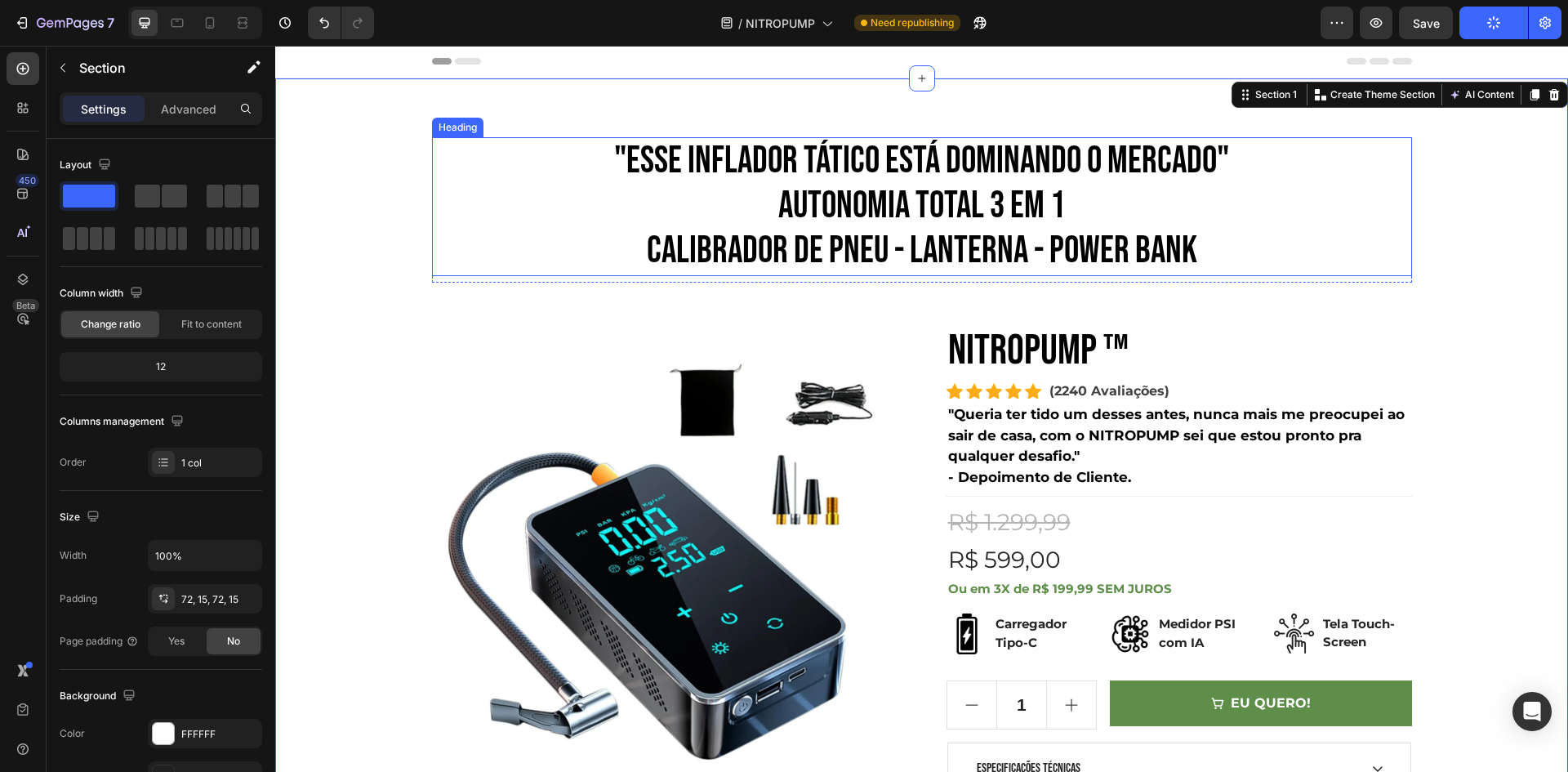
scroll to position [0, 0]
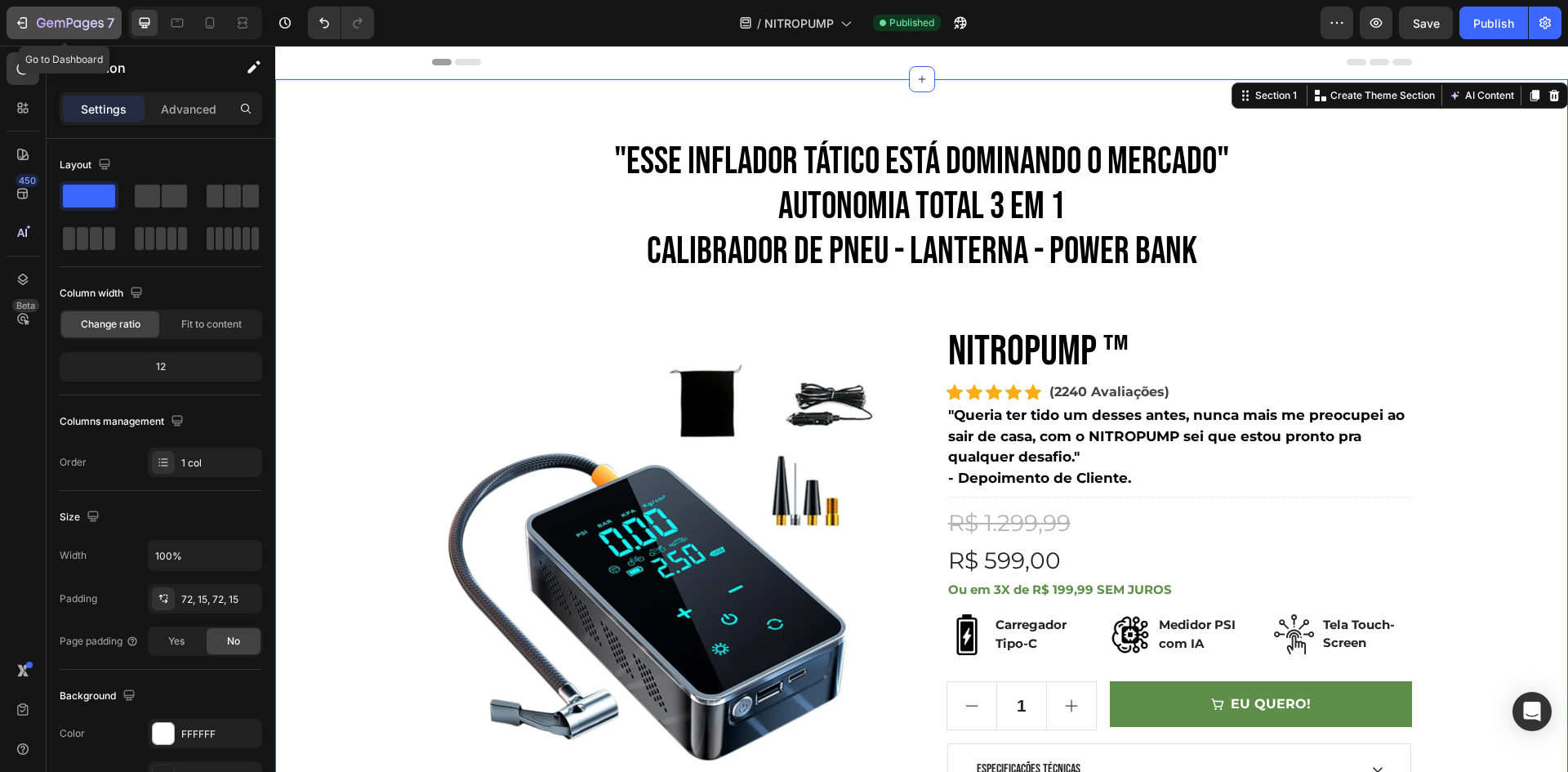
click at [19, 24] on icon "button" at bounding box center [21, 23] width 7 height 5
